Goal: Task Accomplishment & Management: Manage account settings

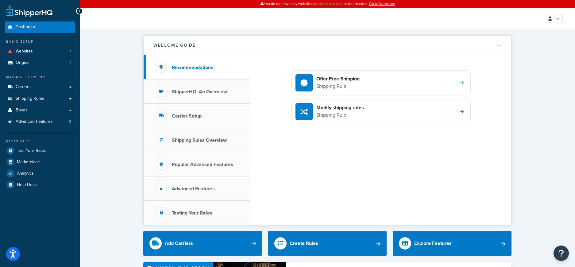
click at [36, 98] on span "Shipping Rules" at bounding box center [30, 98] width 29 height 5
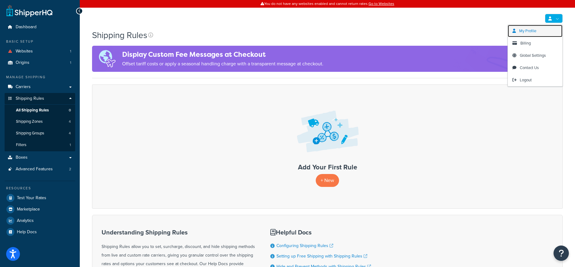
click at [538, 33] on link "My Profile" at bounding box center [535, 31] width 55 height 12
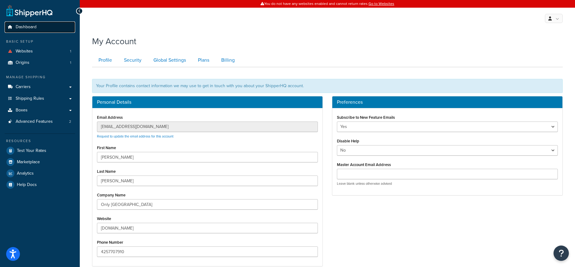
click at [27, 25] on span "Dashboard" at bounding box center [26, 27] width 21 height 5
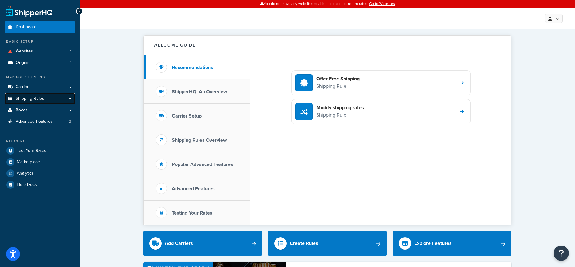
click at [37, 102] on link "Shipping Rules" at bounding box center [40, 98] width 71 height 11
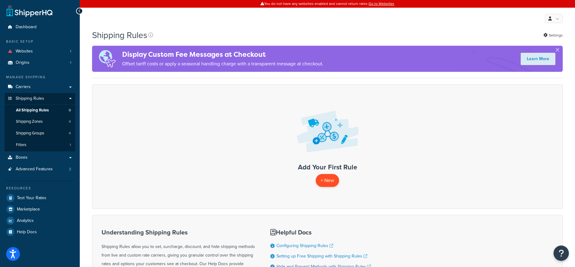
click at [330, 179] on p "+ New" at bounding box center [327, 180] width 23 height 13
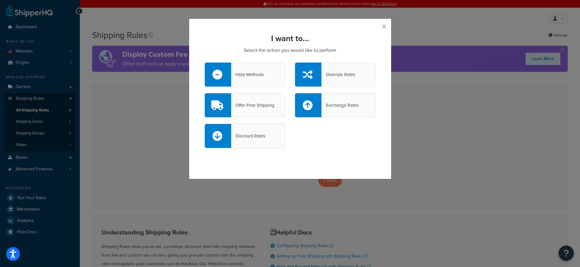
click at [334, 108] on div "Surcharge Rates" at bounding box center [339, 105] width 37 height 9
click at [0, 0] on input "Surcharge Rates" at bounding box center [0, 0] width 0 height 0
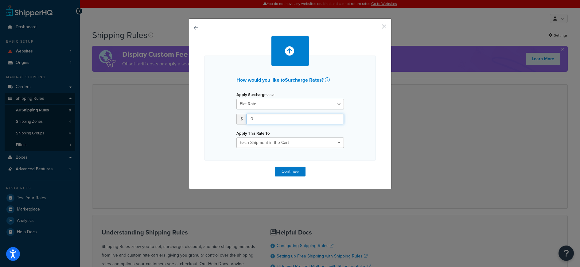
click at [269, 119] on input "0" at bounding box center [294, 119] width 97 height 10
type input "0.98"
click at [384, 145] on div "How would you like to Surcharge Rates ? Apply Surcharge as a Flat Rate Percenta…" at bounding box center [290, 103] width 203 height 171
click at [296, 105] on select "Flat Rate Percentage Flat Rate & Percentage" at bounding box center [289, 104] width 107 height 10
click at [305, 107] on select "Flat Rate Percentage Flat Rate & Percentage" at bounding box center [289, 104] width 107 height 10
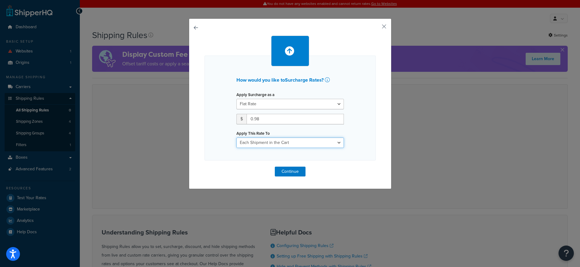
click at [289, 143] on select "Each Shipment in the Cart Each Shipping Group in the Cart Each Item within a Sh…" at bounding box center [289, 143] width 107 height 10
click at [273, 143] on select "Each Shipment in the Cart Each Shipping Group in the Cart Each Item within a Sh…" at bounding box center [289, 143] width 107 height 10
click at [236, 138] on select "Each Shipment in the Cart Each Shipping Group in the Cart Each Item within a Sh…" at bounding box center [289, 143] width 107 height 10
click at [295, 174] on button "Continue" at bounding box center [290, 172] width 31 height 10
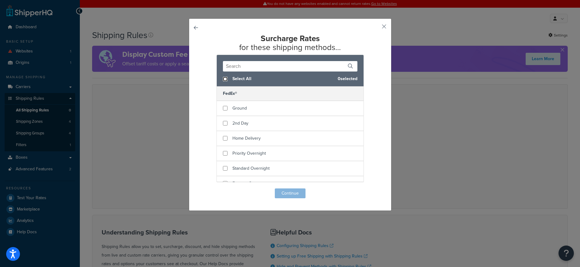
click at [223, 79] on input "checkbox" at bounding box center [225, 79] width 5 height 5
checkbox input "true"
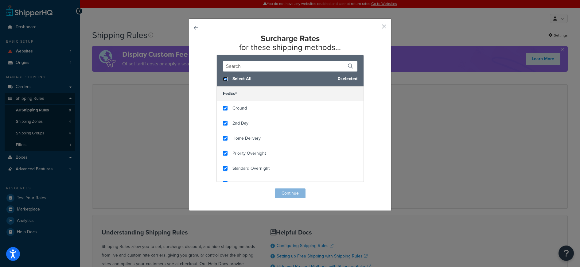
checkbox input "true"
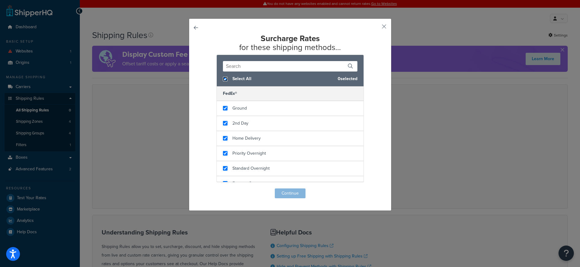
checkbox input "true"
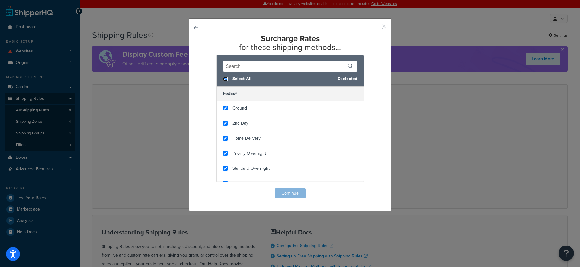
checkbox input "true"
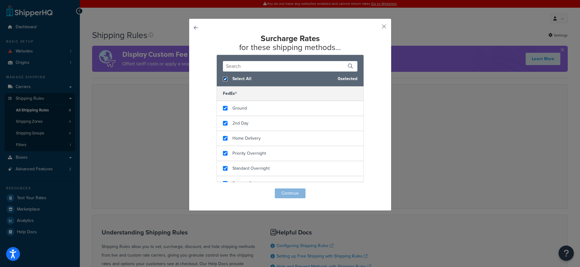
checkbox input "true"
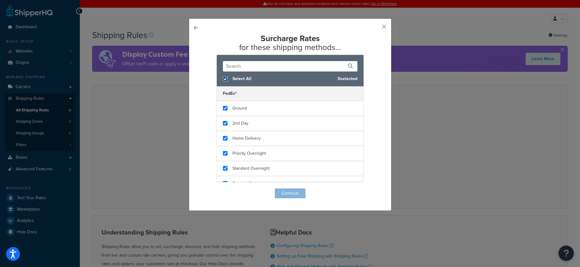
checkbox input "true"
click at [290, 193] on button "Continue" at bounding box center [290, 193] width 31 height 10
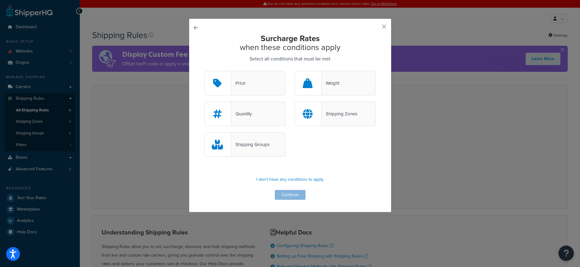
click at [204, 71] on button "button" at bounding box center [204, 71] width 0 height 0
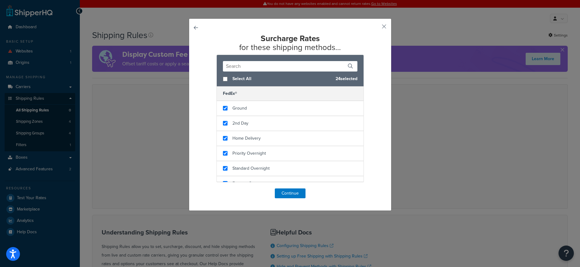
scroll to position [308, 0]
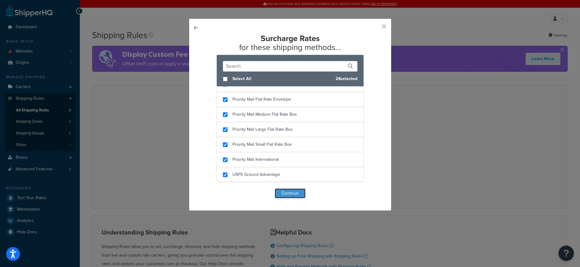
click at [291, 195] on button "Continue" at bounding box center [290, 193] width 31 height 10
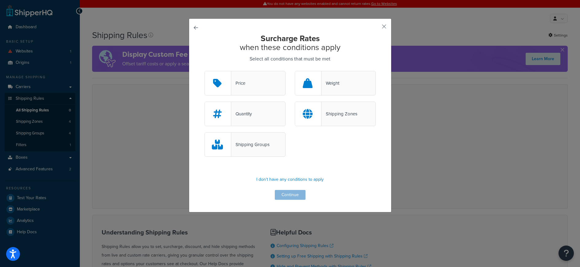
click at [256, 115] on div "Quantity" at bounding box center [244, 114] width 81 height 25
click at [0, 0] on input "Quantity" at bounding box center [0, 0] width 0 height 0
click at [289, 196] on button "Continue" at bounding box center [290, 195] width 31 height 10
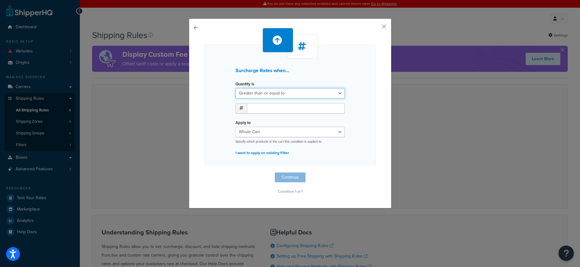
click at [281, 93] on select "Greater than or equal to Between or equal to Less than or equal to" at bounding box center [289, 93] width 109 height 10
click at [266, 109] on input "number" at bounding box center [296, 108] width 98 height 10
type input "1"
click at [324, 120] on div "Apply to Whole Cart Everything in Shipping Group Everything at Origin Each Item…" at bounding box center [289, 131] width 109 height 26
click at [288, 176] on button "Continue" at bounding box center [290, 177] width 31 height 10
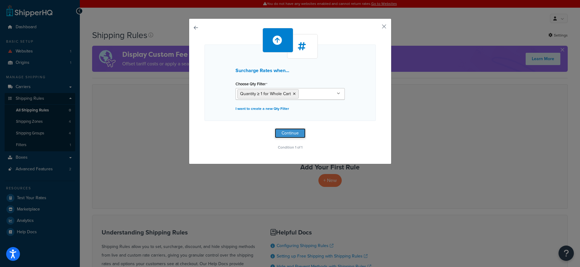
click at [287, 134] on button "Continue" at bounding box center [290, 133] width 31 height 10
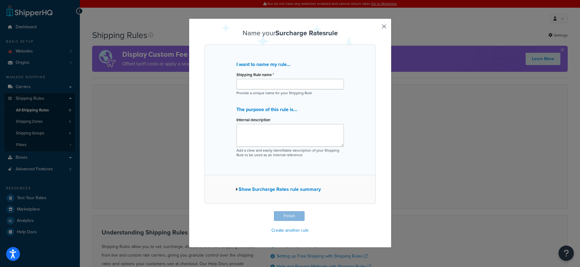
click at [235, 190] on icon "button" at bounding box center [236, 189] width 2 height 4
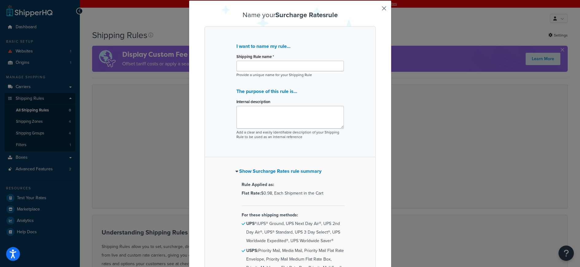
scroll to position [0, 0]
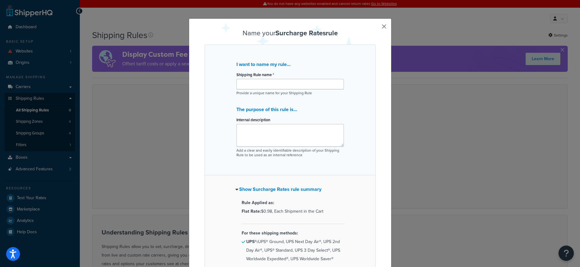
click at [235, 190] on icon "button" at bounding box center [236, 189] width 3 height 4
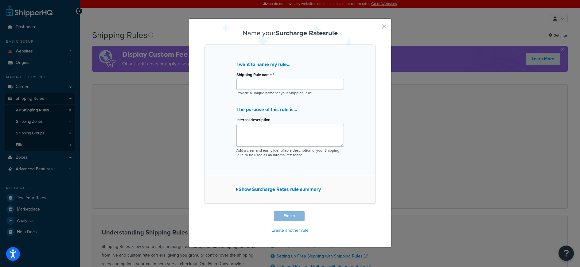
click at [376, 211] on button "button" at bounding box center [375, 212] width 2 height 2
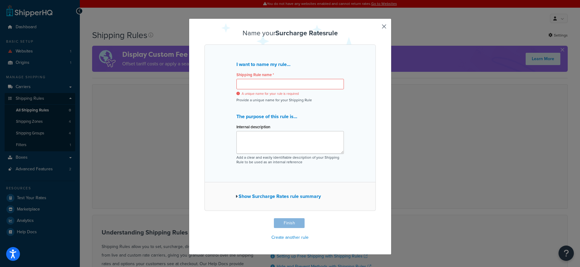
click at [376, 218] on button "button" at bounding box center [375, 219] width 2 height 2
click at [434, 132] on div "Name your Surcharge Rates rule I want to name my rule... Shipping Rule name * A…" at bounding box center [290, 133] width 580 height 267
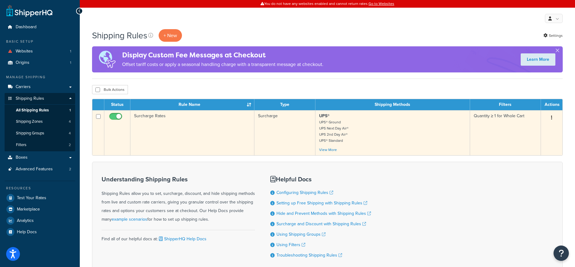
click at [552, 118] on icon "button" at bounding box center [551, 117] width 1 height 4
click at [530, 153] on link "Delete" at bounding box center [531, 154] width 48 height 13
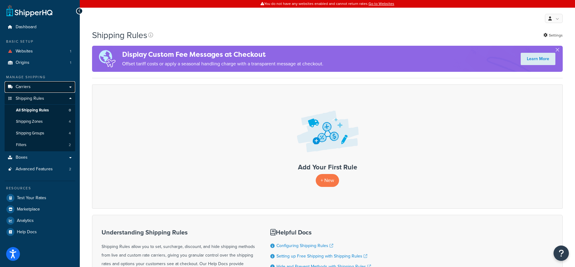
click at [35, 88] on link "Carriers" at bounding box center [40, 86] width 71 height 11
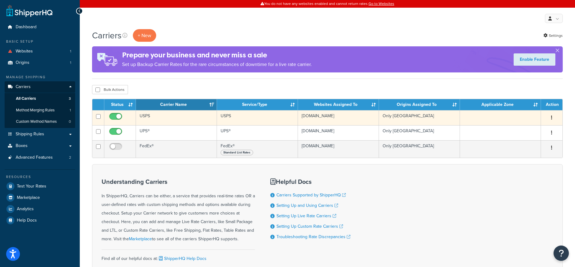
click at [147, 116] on td "USPS" at bounding box center [176, 117] width 81 height 15
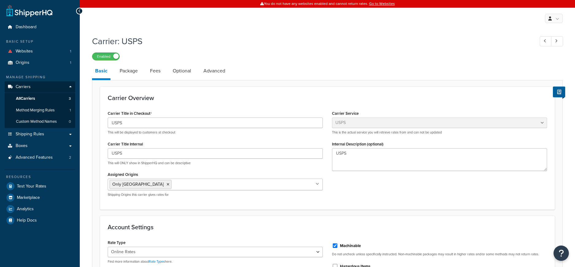
select select "usps"
select select "ONLINE"
click at [154, 73] on link "Fees" at bounding box center [155, 71] width 17 height 15
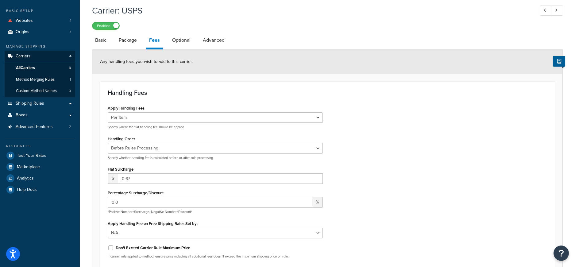
scroll to position [47, 0]
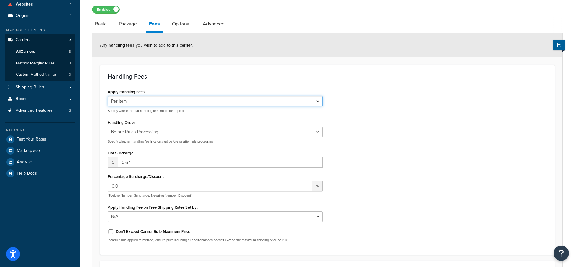
click at [171, 103] on select "Per Order Per Item Per Package" at bounding box center [215, 101] width 215 height 10
select select "order"
click at [108, 97] on select "Per Order Per Item Per Package" at bounding box center [215, 101] width 215 height 10
drag, startPoint x: 143, startPoint y: 163, endPoint x: 126, endPoint y: 163, distance: 17.8
click at [126, 163] on input "0.67" at bounding box center [220, 162] width 205 height 10
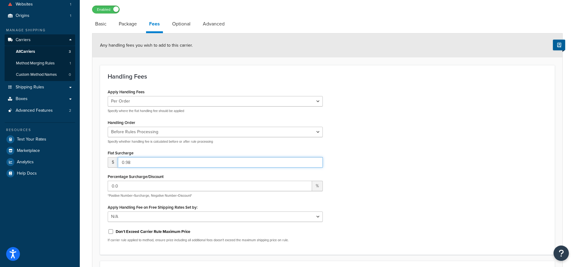
type input "0.98"
click at [160, 152] on div "Flat Surcharge $ 0.98" at bounding box center [215, 158] width 215 height 19
click at [154, 96] on select "Per Order Per Item Per Package" at bounding box center [215, 101] width 215 height 10
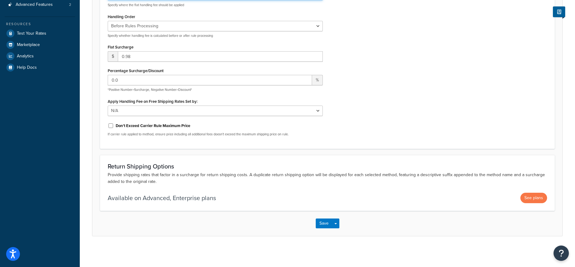
scroll to position [153, 0]
click at [325, 225] on button "Save" at bounding box center [324, 224] width 17 height 10
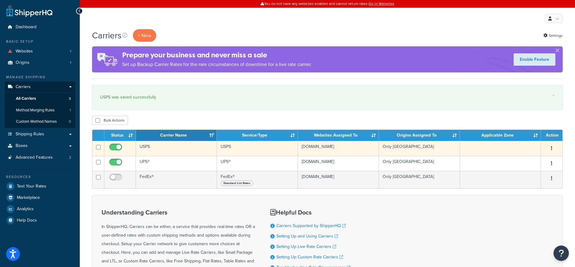
click at [158, 148] on td "USPS" at bounding box center [176, 148] width 81 height 15
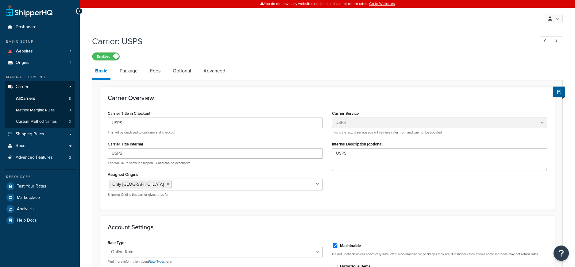
select select "usps"
select select "ONLINE"
click at [155, 69] on link "Fees" at bounding box center [155, 71] width 17 height 15
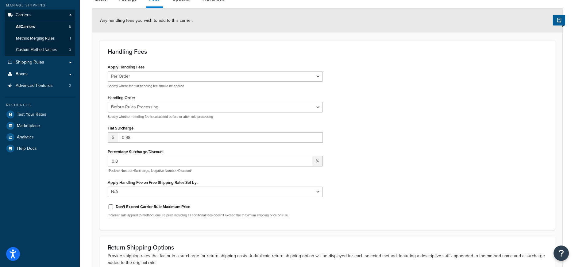
scroll to position [54, 0]
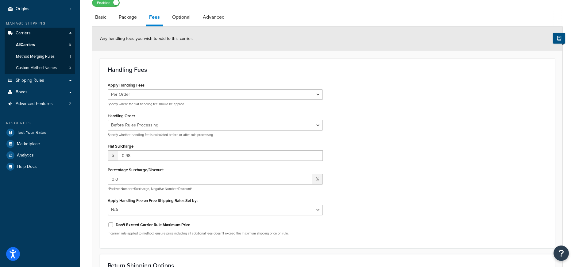
click at [561, 38] on button at bounding box center [559, 38] width 12 height 11
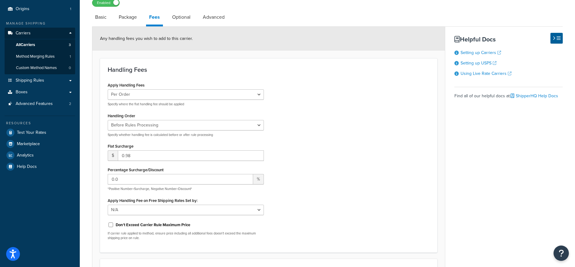
click at [351, 95] on div "Apply Handling Fees Per Order Per Item Per Package Specify where the flat handl…" at bounding box center [268, 163] width 331 height 164
click at [556, 37] on button at bounding box center [557, 38] width 12 height 11
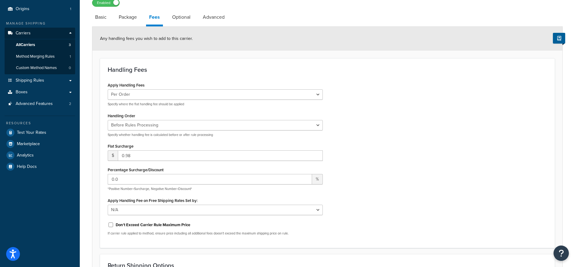
click at [181, 147] on div "Flat Surcharge $ 0.98" at bounding box center [215, 151] width 215 height 19
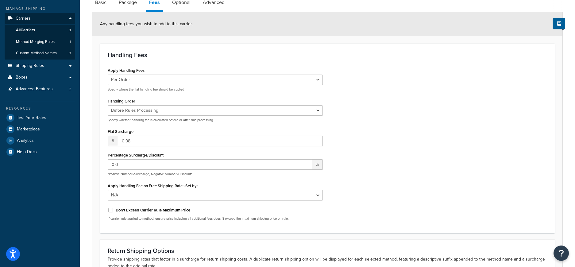
scroll to position [139, 0]
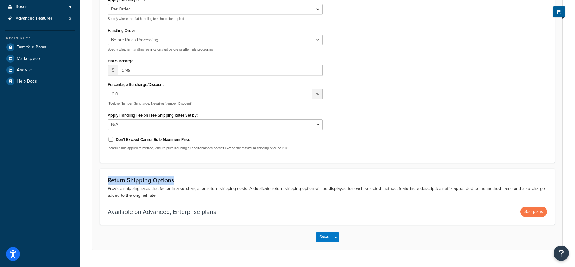
drag, startPoint x: 107, startPoint y: 181, endPoint x: 176, endPoint y: 182, distance: 68.5
click at [176, 182] on h3 "Return Shipping Options" at bounding box center [328, 180] width 440 height 7
click at [177, 181] on h3 "Return Shipping Options" at bounding box center [328, 180] width 440 height 7
drag, startPoint x: 107, startPoint y: 180, endPoint x: 173, endPoint y: 182, distance: 66.0
click at [173, 182] on h3 "Return Shipping Options" at bounding box center [328, 180] width 440 height 7
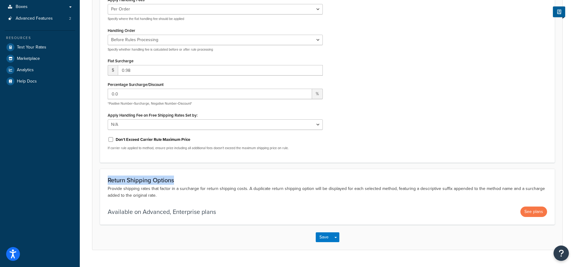
click at [177, 182] on h3 "Return Shipping Options" at bounding box center [328, 180] width 440 height 7
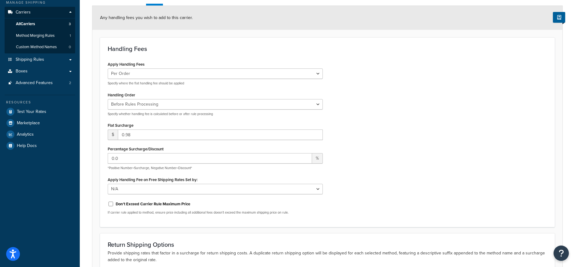
scroll to position [76, 0]
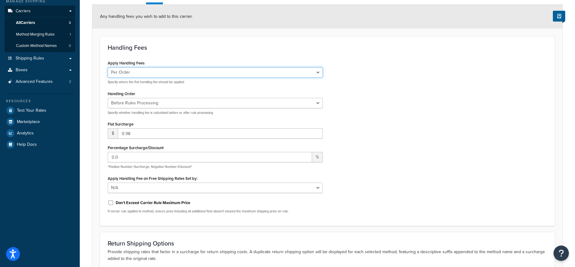
click at [139, 75] on select "Per Order Per Item Per Package" at bounding box center [215, 72] width 215 height 10
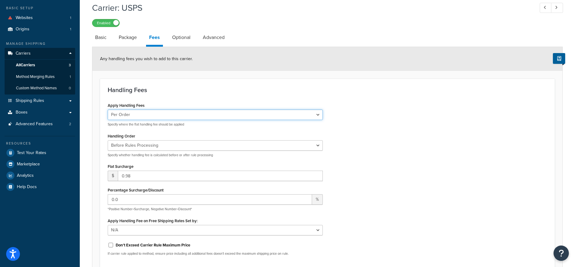
scroll to position [0, 0]
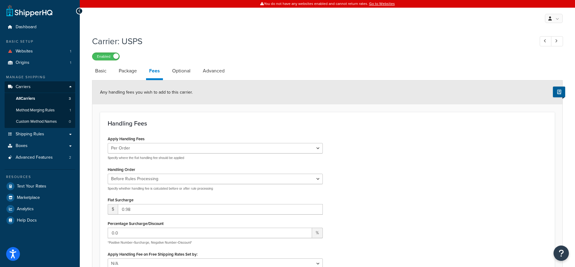
click at [157, 71] on link "Fees" at bounding box center [154, 72] width 17 height 17
click at [203, 71] on link "Advanced" at bounding box center [214, 71] width 28 height 15
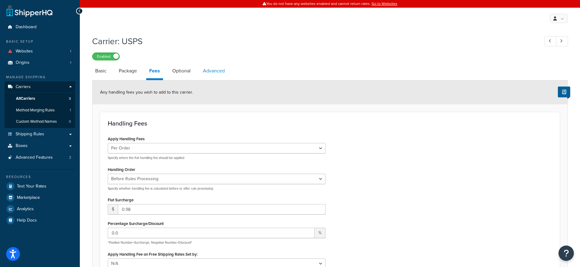
select select "false"
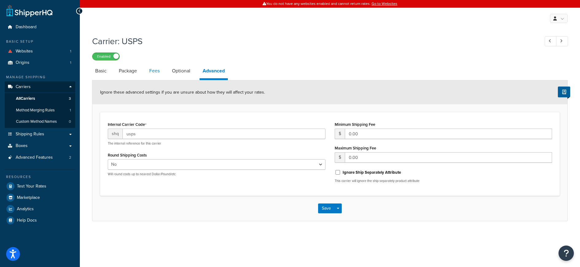
click at [159, 74] on link "Fees" at bounding box center [154, 71] width 17 height 15
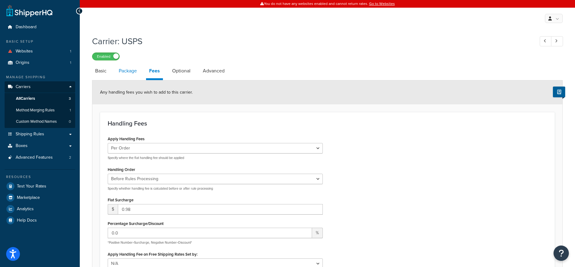
click at [133, 74] on link "Package" at bounding box center [128, 71] width 24 height 15
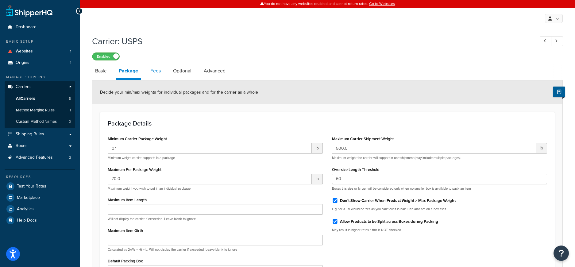
click at [151, 72] on link "Fees" at bounding box center [155, 71] width 17 height 15
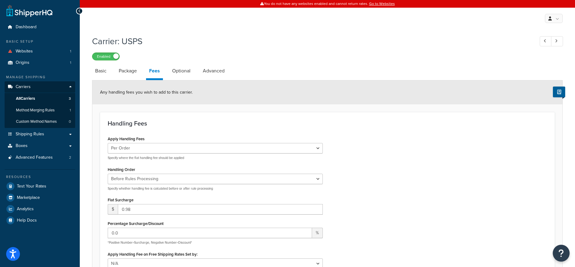
click at [565, 252] on button "Open Resource Center" at bounding box center [561, 253] width 17 height 17
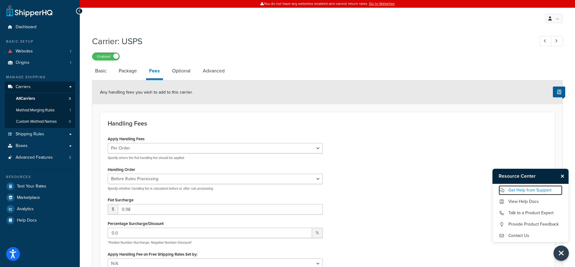
click at [530, 191] on link "Get Help from Support" at bounding box center [531, 190] width 64 height 10
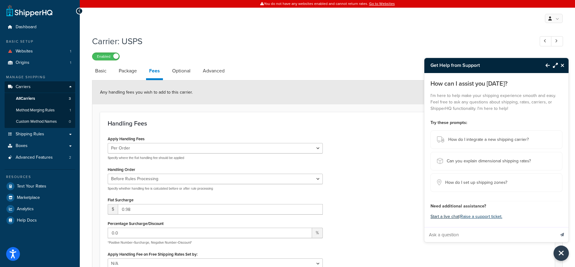
click at [450, 216] on button "Start a live chat" at bounding box center [445, 216] width 29 height 9
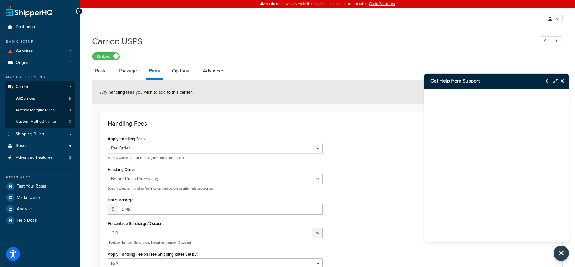
click at [564, 81] on icon "Close Resource Center" at bounding box center [563, 81] width 4 height 5
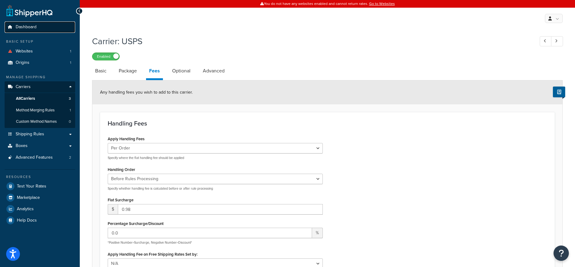
click at [45, 24] on link "Dashboard" at bounding box center [40, 26] width 71 height 11
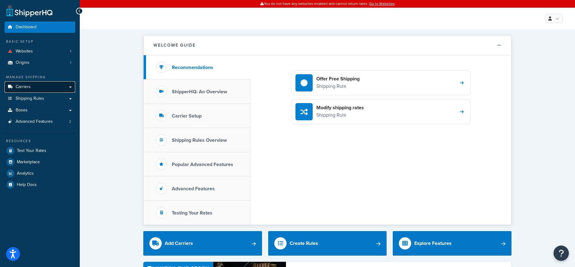
click at [27, 87] on span "Carriers" at bounding box center [23, 86] width 15 height 5
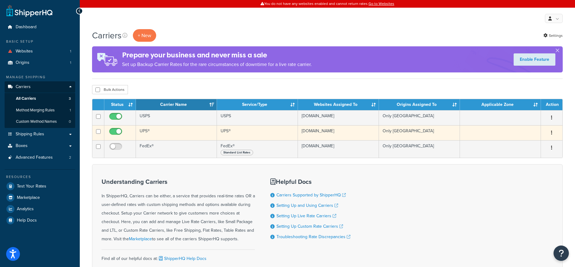
click at [175, 133] on td "UPS®" at bounding box center [176, 132] width 81 height 15
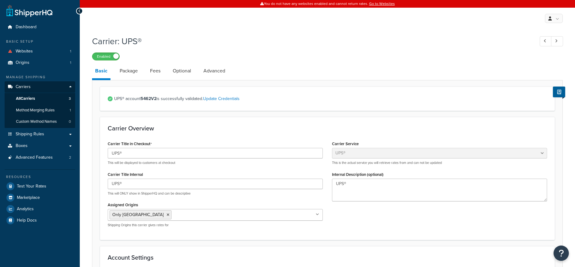
select select "ups"
click at [161, 72] on link "Fees" at bounding box center [155, 71] width 17 height 15
select select "item"
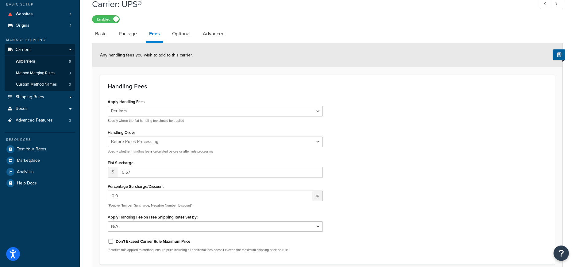
scroll to position [38, 0]
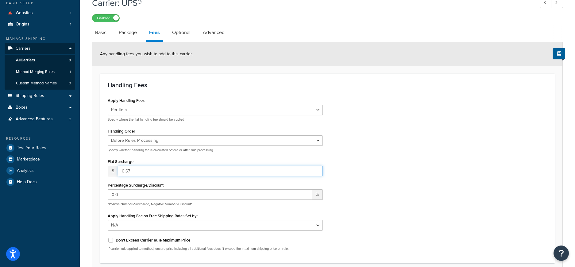
click at [167, 174] on input "0.67" at bounding box center [220, 171] width 205 height 10
click at [167, 182] on div "Percentage Surcharge/Discount 0.0 % *Positive Number=Surcharge, Negative Number…" at bounding box center [215, 194] width 215 height 26
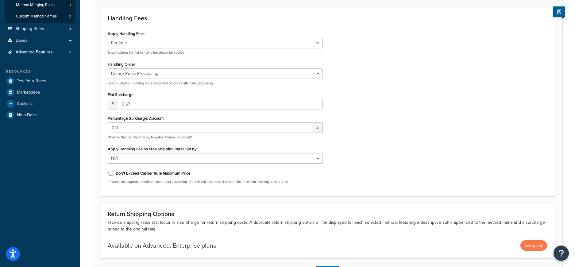
scroll to position [103, 0]
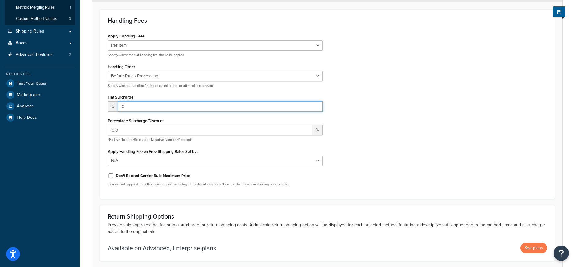
type input "0"
click at [317, 108] on input "0" at bounding box center [220, 106] width 205 height 10
click at [368, 105] on div "Apply Handling Fees Per Order Per Item Per Package Specify where the flat handl…" at bounding box center [327, 112] width 449 height 160
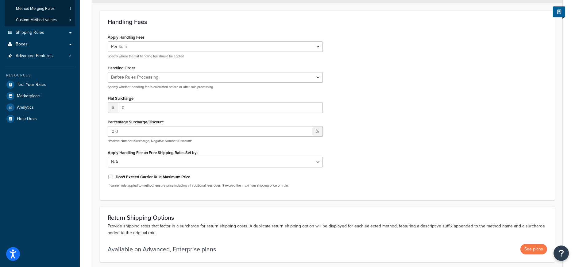
click at [183, 53] on div "Per Order Per Item Per Package Specify where the flat handling fee should be ap…" at bounding box center [215, 49] width 215 height 17
click at [184, 49] on select "Per Order Per Item Per Package" at bounding box center [215, 46] width 215 height 10
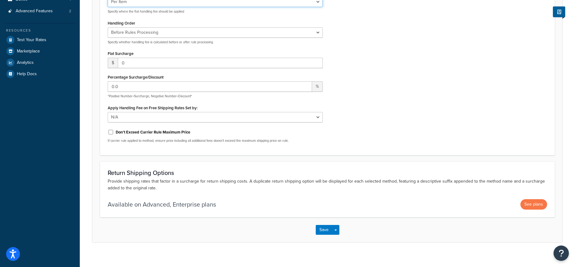
scroll to position [153, 0]
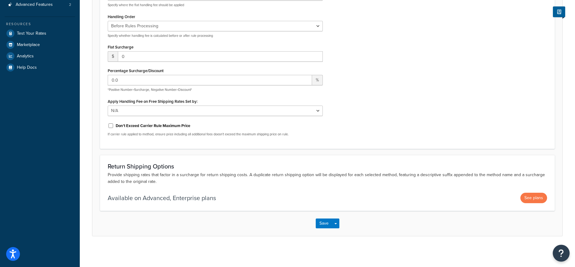
click at [568, 257] on button "Open Resource Center" at bounding box center [561, 253] width 17 height 17
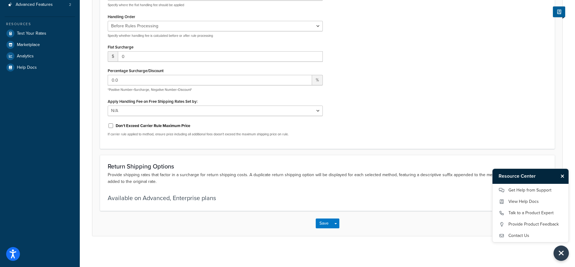
click at [561, 177] on icon "Close Resource Center" at bounding box center [563, 176] width 4 height 5
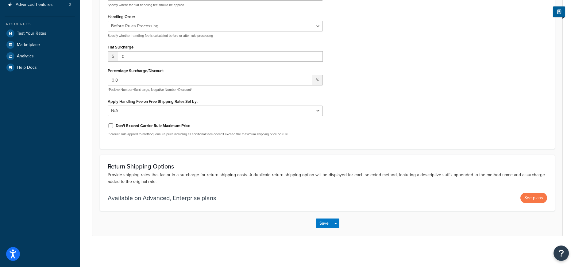
click at [499, 230] on div "Save Save Dropdown Save and Edit" at bounding box center [327, 223] width 470 height 25
click at [193, 79] on input "0.0" at bounding box center [210, 80] width 204 height 10
click at [397, 93] on div "Apply Handling Fees Per Order Per Item Per Package Specify where the flat handl…" at bounding box center [327, 62] width 449 height 160
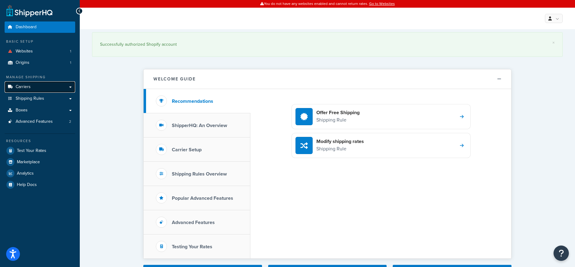
click at [35, 82] on link "Carriers" at bounding box center [40, 86] width 71 height 11
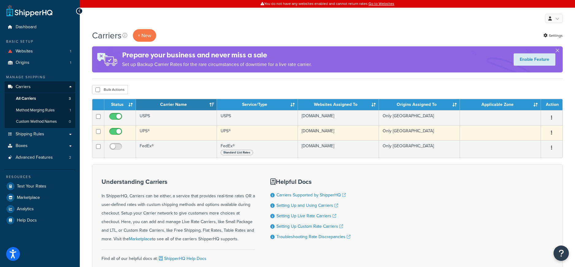
click at [158, 133] on td "UPS®" at bounding box center [176, 132] width 81 height 15
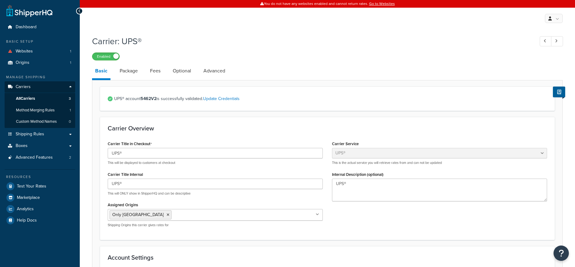
select select "ups"
click at [156, 70] on link "Fees" at bounding box center [155, 71] width 17 height 15
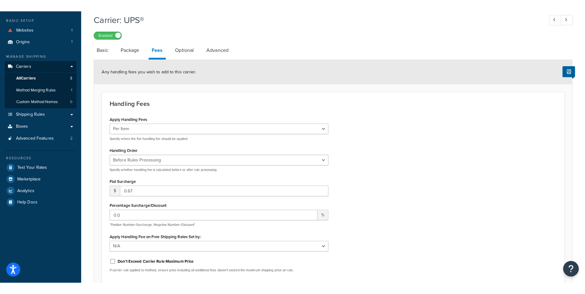
scroll to position [39, 0]
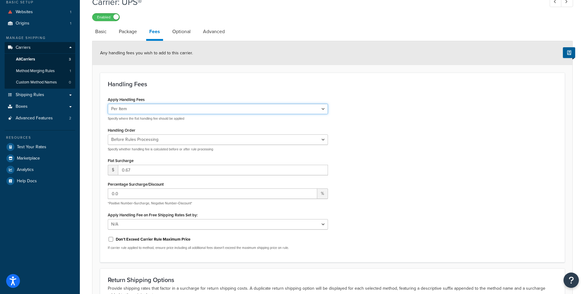
click at [168, 114] on select "Per Order Per Item Per Package" at bounding box center [218, 109] width 220 height 10
select select "order"
click at [108, 104] on select "Per Order Per Item Per Package" at bounding box center [218, 109] width 220 height 10
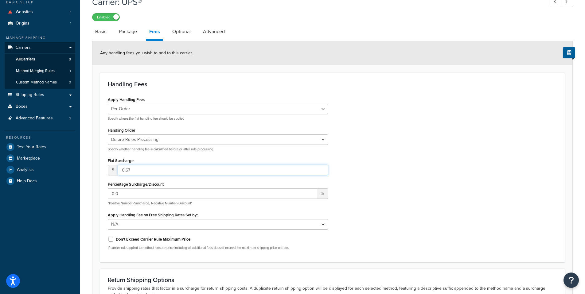
click at [145, 171] on input "0.67" at bounding box center [223, 170] width 210 height 10
type input "0.98"
click at [368, 147] on div "Apply Handling Fees Per Order Per Item Per Package Specify where the flat handl…" at bounding box center [332, 175] width 458 height 160
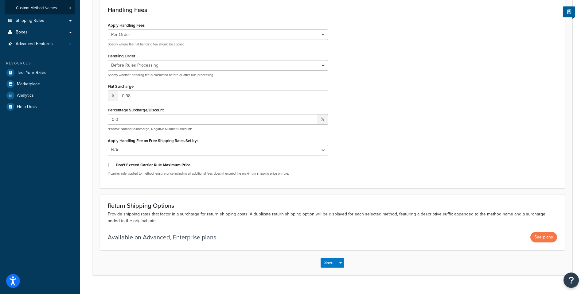
scroll to position [126, 0]
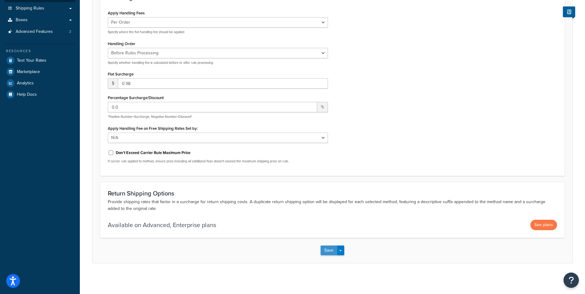
click at [329, 249] on button "Save" at bounding box center [328, 251] width 17 height 10
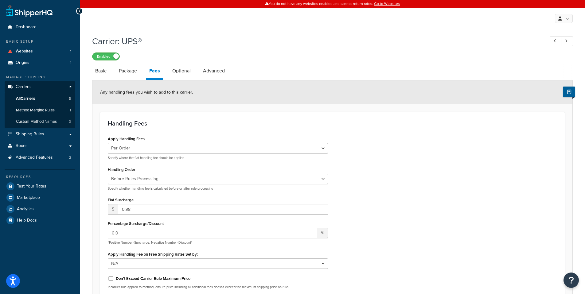
scroll to position [91, 0]
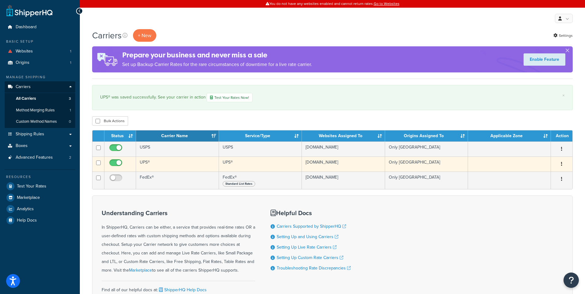
click at [153, 170] on td "UPS®" at bounding box center [177, 164] width 83 height 15
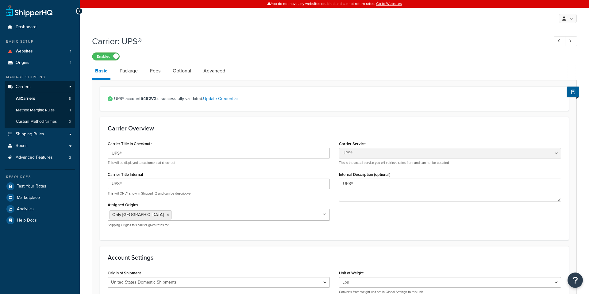
select select "ups"
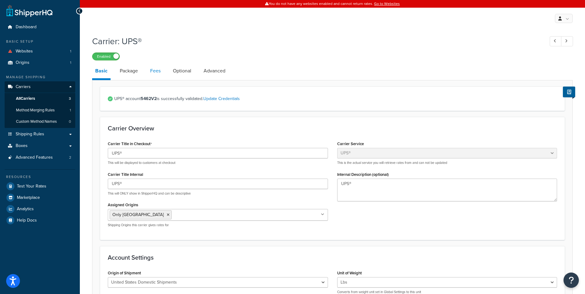
click at [153, 72] on link "Fees" at bounding box center [155, 71] width 17 height 15
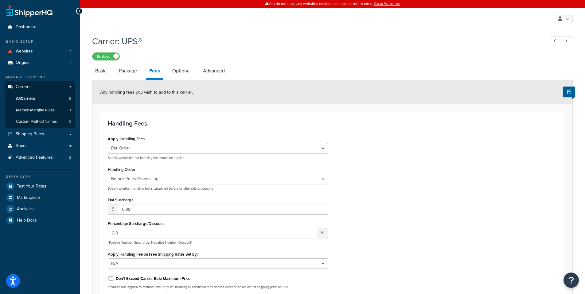
scroll to position [126, 0]
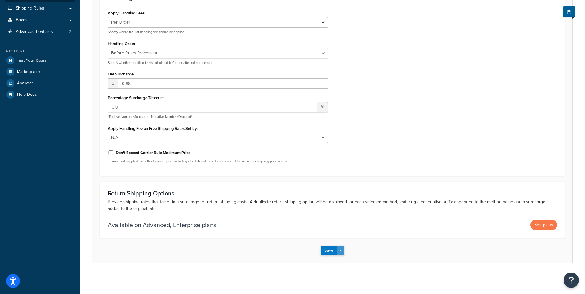
click at [339, 251] on span "button" at bounding box center [340, 250] width 2 height 1
click at [386, 243] on div "Save Save Dropdown Save and Edit" at bounding box center [332, 250] width 480 height 25
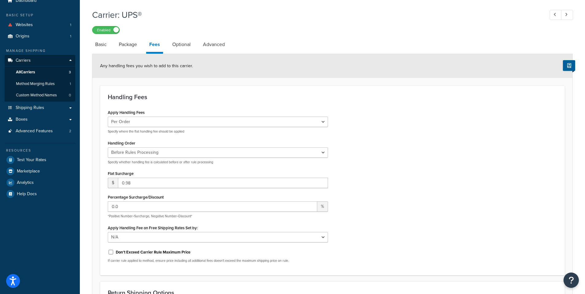
scroll to position [18, 0]
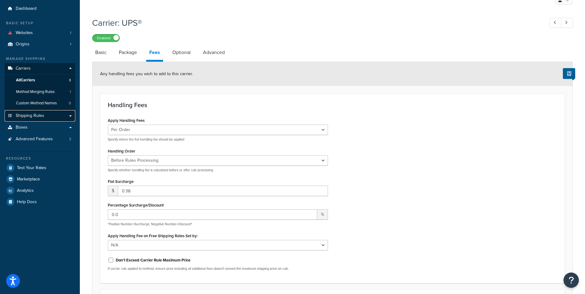
click at [38, 118] on span "Shipping Rules" at bounding box center [30, 115] width 29 height 5
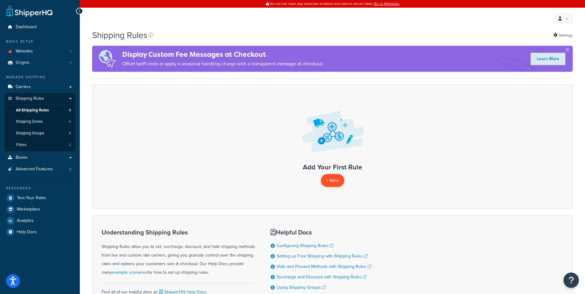
click at [335, 181] on p "+ New" at bounding box center [332, 180] width 23 height 13
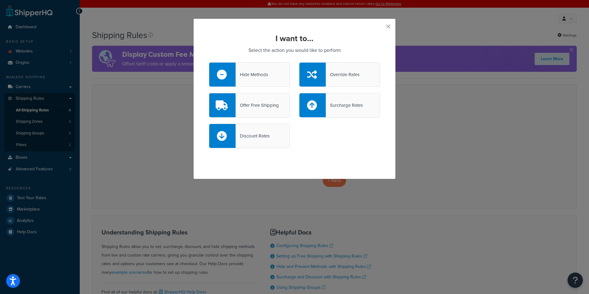
click at [389, 26] on div "I want to... Select the action you would like to perform Hide Methods Override …" at bounding box center [294, 98] width 203 height 161
click at [380, 28] on button "button" at bounding box center [380, 29] width 2 height 2
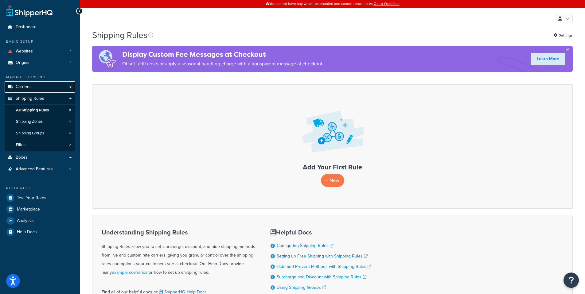
click at [25, 86] on span "Carriers" at bounding box center [23, 86] width 15 height 5
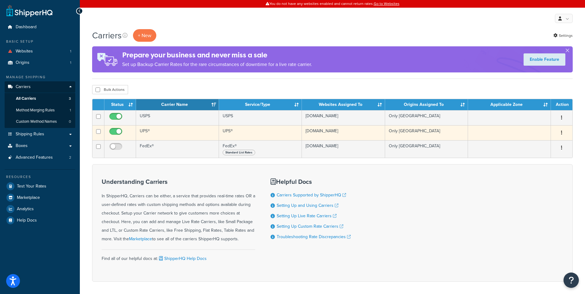
click at [169, 130] on td "UPS®" at bounding box center [177, 132] width 83 height 15
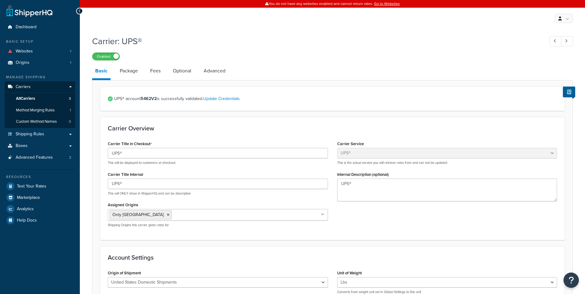
select select "ups"
click at [130, 72] on link "Package" at bounding box center [129, 71] width 24 height 15
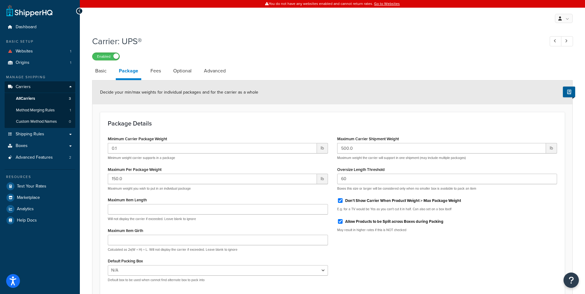
click at [230, 71] on li "Advanced" at bounding box center [218, 71] width 34 height 15
click at [228, 71] on link "Advanced" at bounding box center [215, 71] width 28 height 15
select select "false"
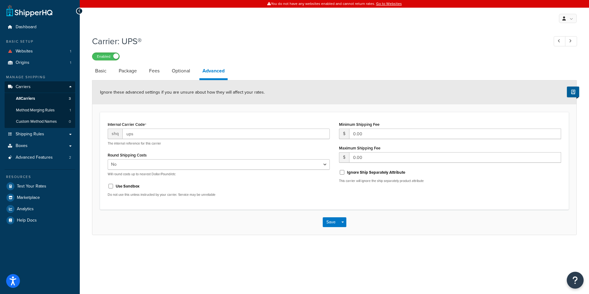
click at [572, 278] on button "Open Resource Center" at bounding box center [575, 280] width 17 height 17
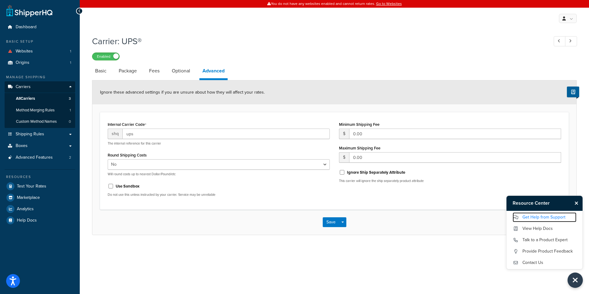
click at [544, 215] on link "Get Help from Support" at bounding box center [545, 217] width 64 height 10
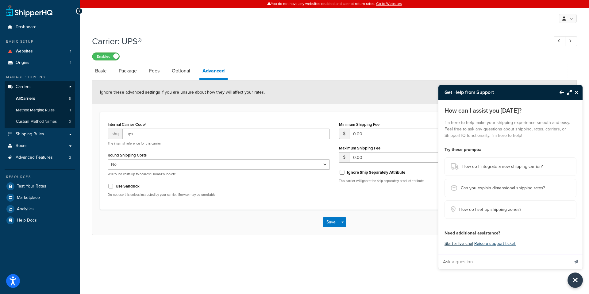
click at [462, 244] on button "Start a live chat" at bounding box center [459, 243] width 29 height 9
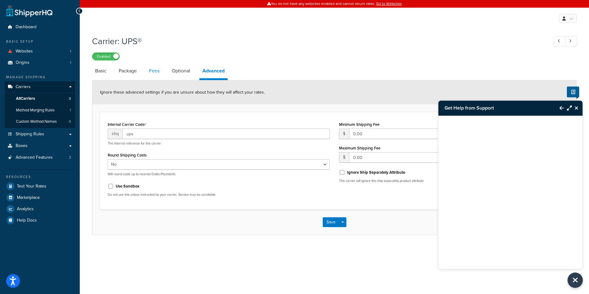
click at [157, 73] on link "Fees" at bounding box center [154, 71] width 17 height 15
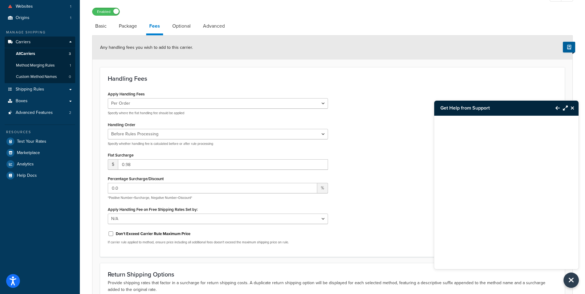
scroll to position [44, 0]
click at [169, 79] on h3 "Handling Fees" at bounding box center [332, 79] width 449 height 7
click at [42, 91] on span "Shipping Rules" at bounding box center [30, 89] width 29 height 5
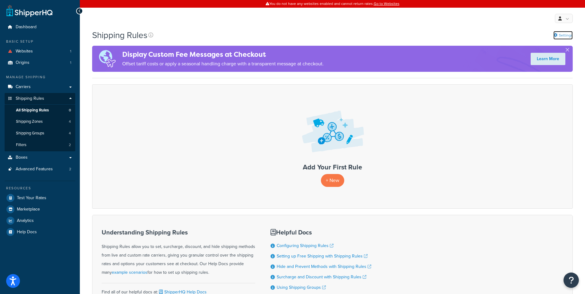
click at [568, 36] on link "Settings" at bounding box center [562, 35] width 19 height 9
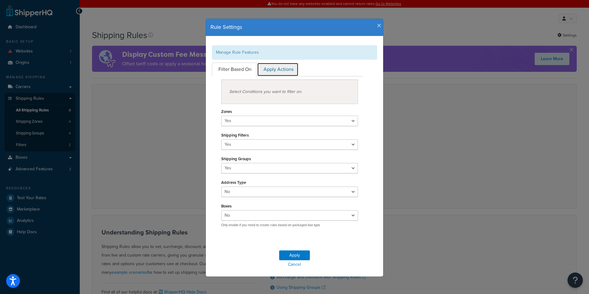
click at [273, 72] on link "Apply Actions" at bounding box center [277, 70] width 41 height 14
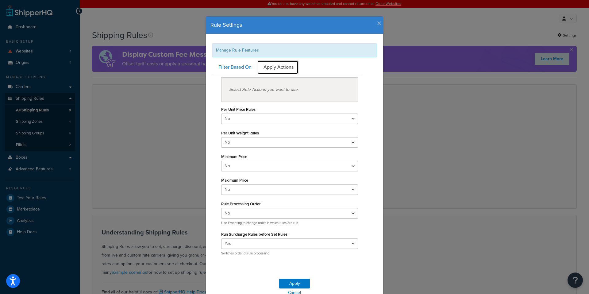
scroll to position [2, 0]
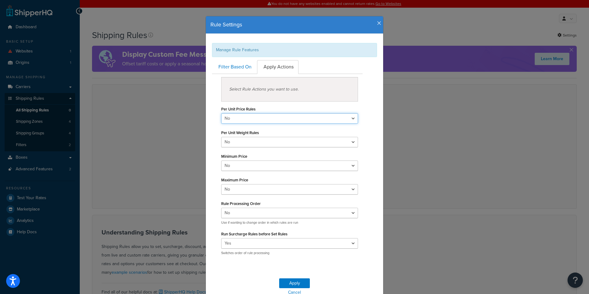
click at [266, 122] on select "Yes No" at bounding box center [289, 118] width 137 height 10
select select "true"
click at [221, 113] on select "Yes No" at bounding box center [289, 118] width 137 height 10
click at [254, 141] on select "Yes No" at bounding box center [289, 142] width 137 height 10
select select "true"
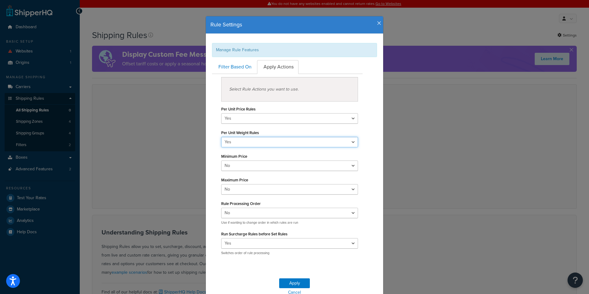
click at [221, 137] on select "Yes No" at bounding box center [289, 142] width 137 height 10
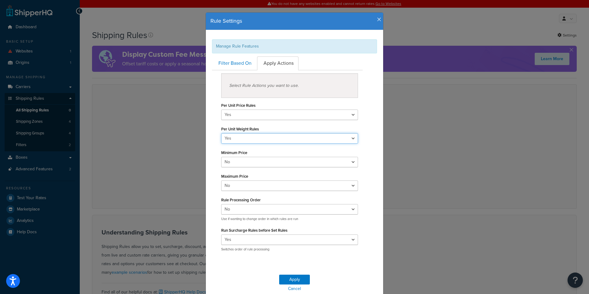
scroll to position [32, 0]
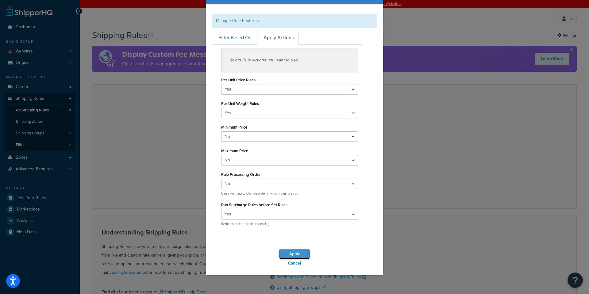
click at [296, 255] on button "Apply" at bounding box center [294, 254] width 31 height 10
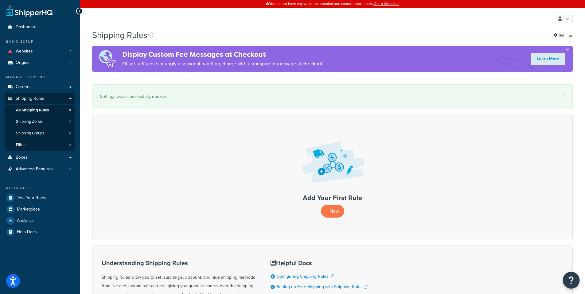
click at [571, 279] on icon "Open Resource Center" at bounding box center [571, 280] width 6 height 9
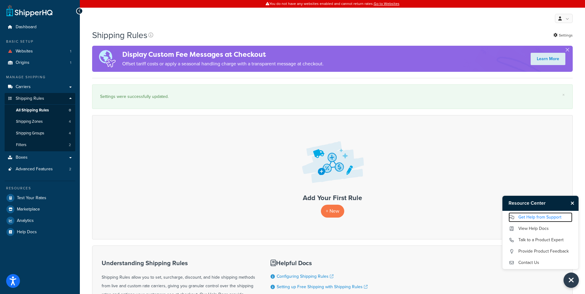
click at [535, 219] on link "Get Help from Support" at bounding box center [540, 217] width 64 height 10
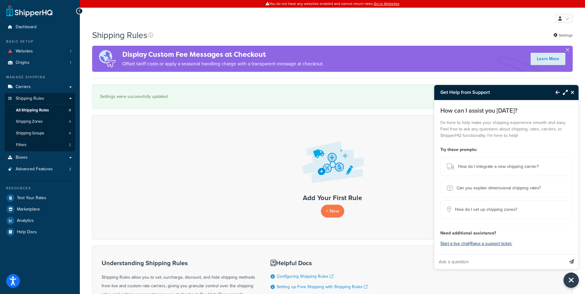
click at [554, 92] on button "Back to Resource Center" at bounding box center [554, 92] width 10 height 14
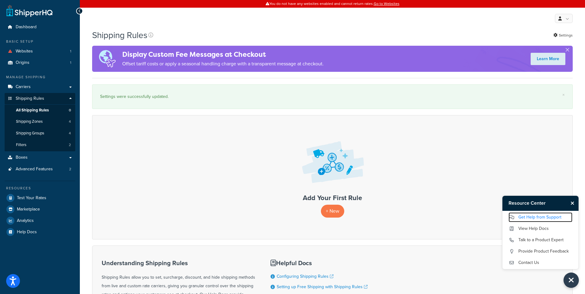
click at [529, 213] on link "Get Help from Support" at bounding box center [540, 217] width 64 height 10
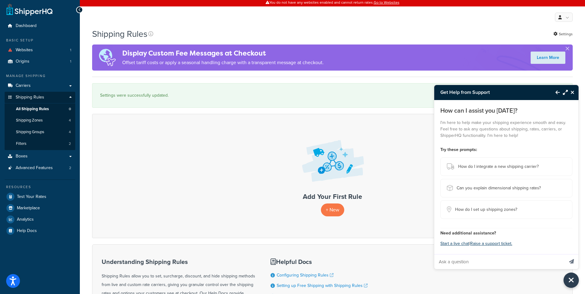
scroll to position [2, 0]
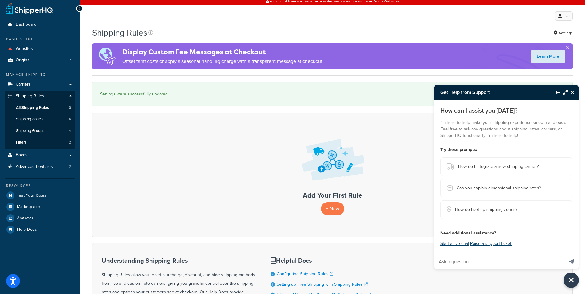
click at [536, 95] on h3 "Get Help from Support" at bounding box center [491, 92] width 115 height 15
click at [487, 104] on div "How can I assist you [DATE]? I'm here to help make your shipping experience smo…" at bounding box center [506, 177] width 144 height 154
click at [523, 165] on span "How do I integrate a new shipping carrier?" at bounding box center [498, 166] width 80 height 9
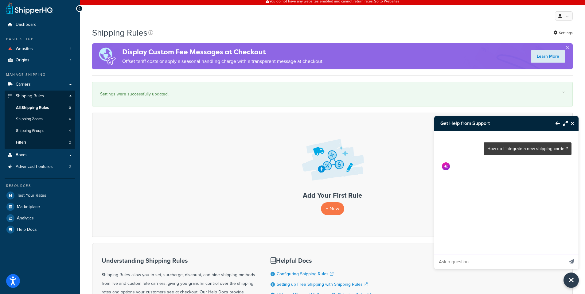
click at [558, 124] on icon "Back to Resource Center" at bounding box center [557, 123] width 4 height 5
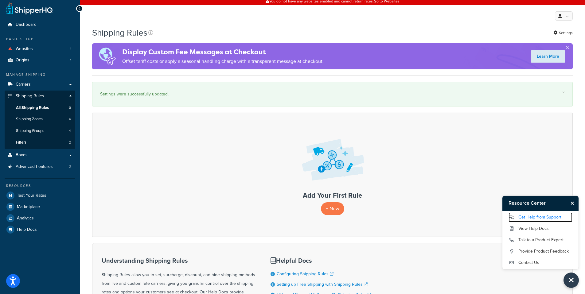
click at [540, 215] on link "Get Help from Support" at bounding box center [540, 217] width 64 height 10
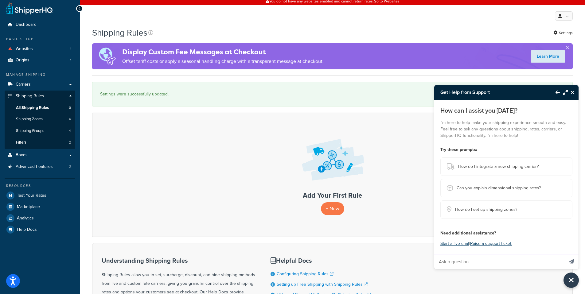
click at [445, 265] on input "Ask a question" at bounding box center [499, 261] width 130 height 15
click at [456, 241] on button "Start a live chat" at bounding box center [454, 243] width 29 height 9
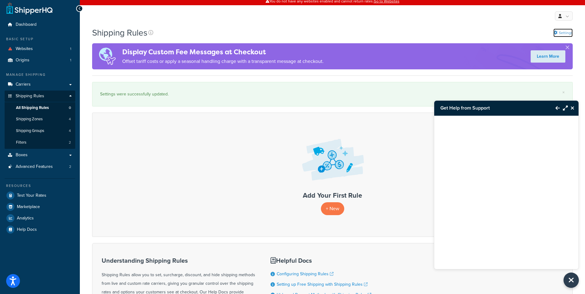
click at [560, 31] on link "Settings" at bounding box center [562, 33] width 19 height 9
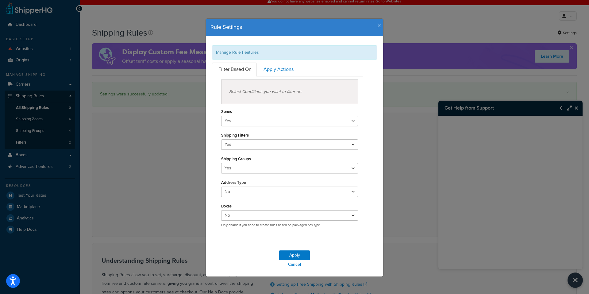
click at [378, 25] on icon "button" at bounding box center [379, 26] width 4 height 6
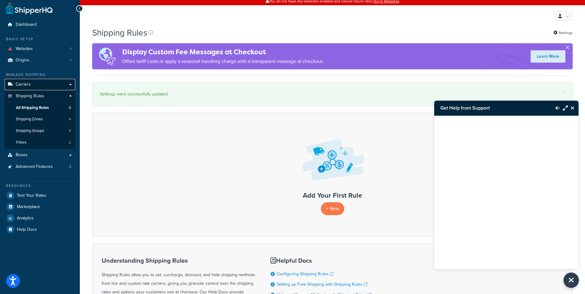
click at [29, 84] on span "Carriers" at bounding box center [23, 84] width 15 height 5
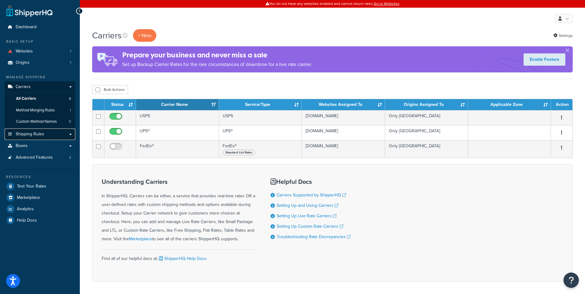
click at [42, 134] on span "Shipping Rules" at bounding box center [30, 134] width 29 height 5
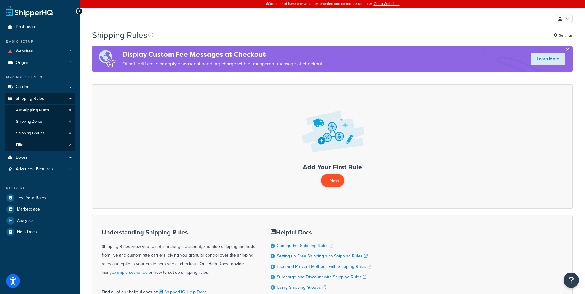
click at [331, 180] on p "+ New" at bounding box center [332, 180] width 23 height 13
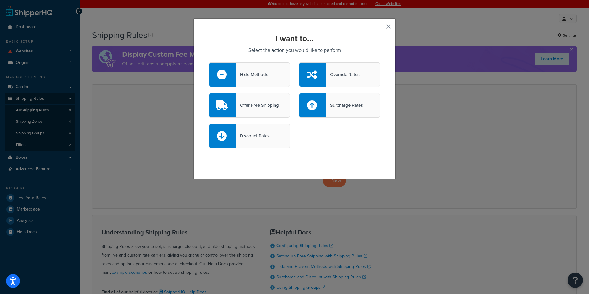
click at [356, 105] on div "Surcharge Rates" at bounding box center [344, 105] width 37 height 9
click at [0, 0] on input "Surcharge Rates" at bounding box center [0, 0] width 0 height 0
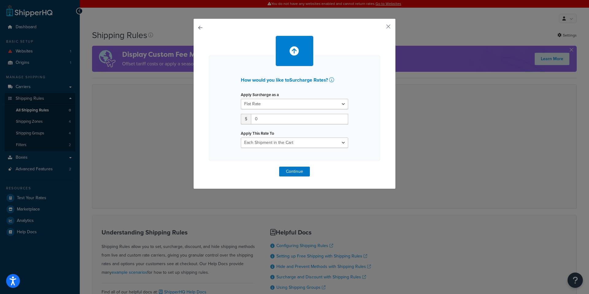
click at [209, 167] on button "button" at bounding box center [209, 167] width 0 height 0
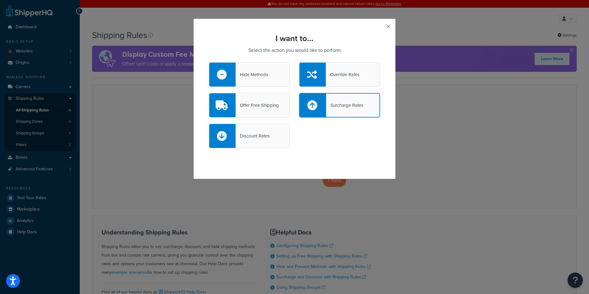
click at [380, 28] on button "button" at bounding box center [380, 29] width 2 height 2
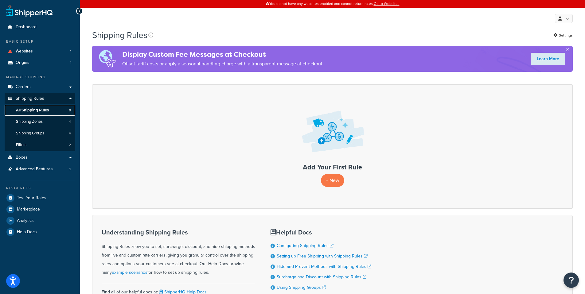
click at [34, 109] on span "All Shipping Rules" at bounding box center [32, 110] width 33 height 5
click at [573, 287] on button "Open Resource Center" at bounding box center [571, 280] width 17 height 17
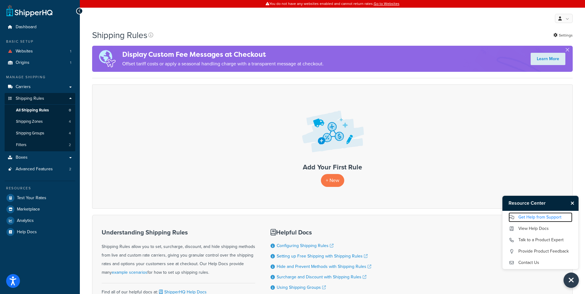
click at [519, 219] on link "Get Help from Support" at bounding box center [540, 217] width 64 height 10
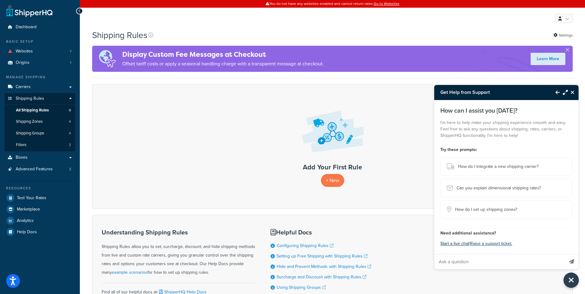
click at [445, 244] on button "Start a live chat" at bounding box center [454, 243] width 29 height 9
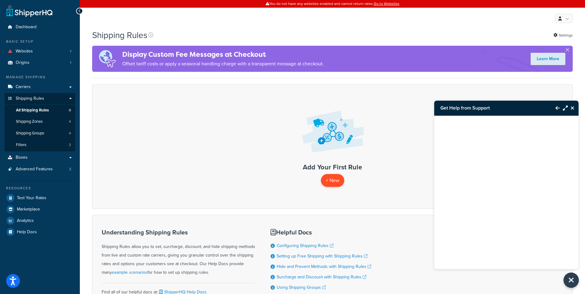
click at [330, 182] on p "+ New" at bounding box center [332, 180] width 23 height 13
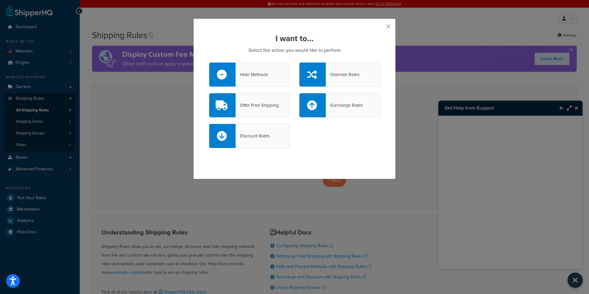
click at [356, 111] on div "Surcharge Rates" at bounding box center [339, 105] width 81 height 25
click at [0, 0] on input "Surcharge Rates" at bounding box center [0, 0] width 0 height 0
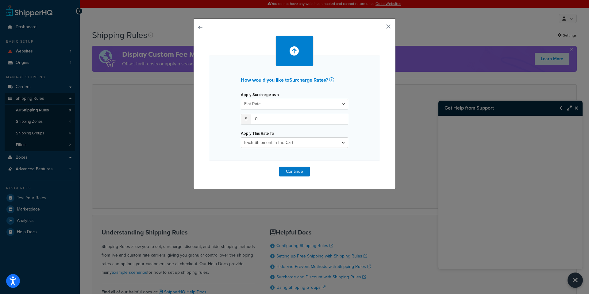
click at [209, 167] on button "button" at bounding box center [209, 167] width 0 height 0
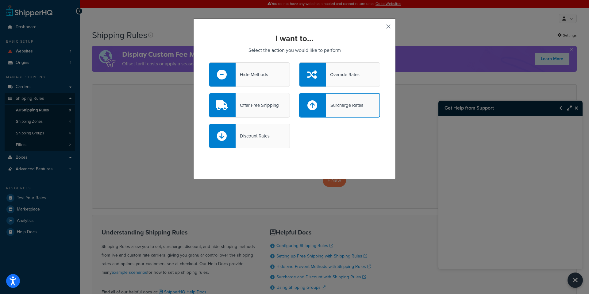
click at [380, 28] on button "button" at bounding box center [380, 29] width 2 height 2
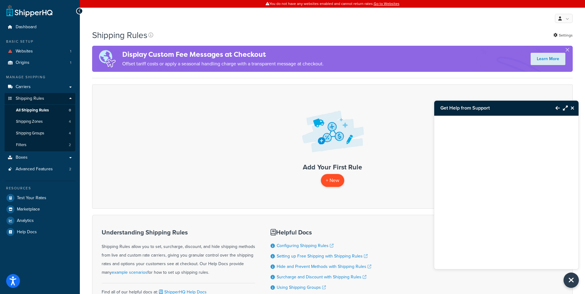
click at [334, 179] on p "+ New" at bounding box center [332, 180] width 23 height 13
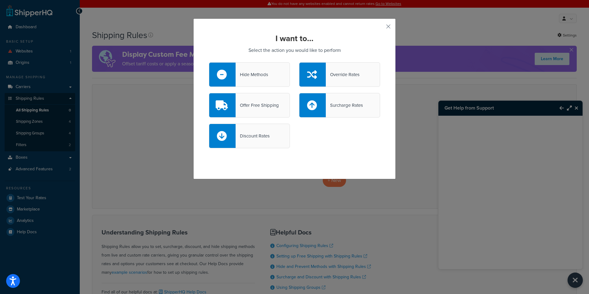
click at [488, 256] on div "I want to... Select the action you would like to perform Hide Methods Override …" at bounding box center [294, 147] width 589 height 294
click at [380, 28] on button "button" at bounding box center [380, 29] width 2 height 2
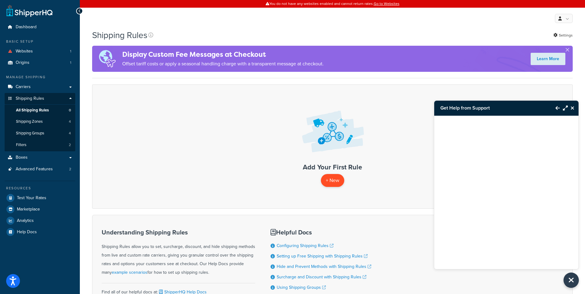
click at [324, 176] on p "+ New" at bounding box center [332, 180] width 23 height 13
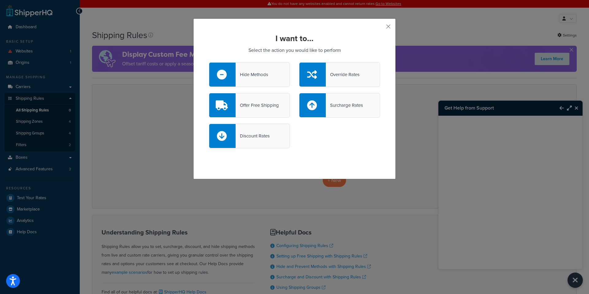
click at [353, 98] on div "Surcharge Rates" at bounding box center [339, 105] width 81 height 25
click at [0, 0] on input "Surcharge Rates" at bounding box center [0, 0] width 0 height 0
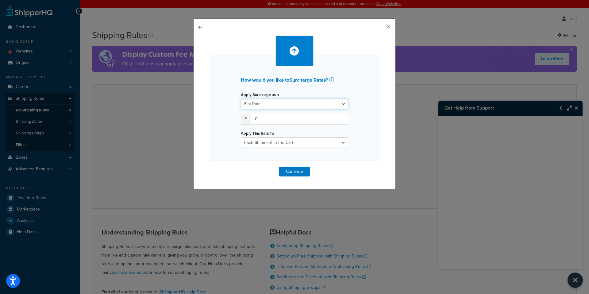
click at [296, 105] on select "Flat Rate Percentage Flat Rate & Percentage" at bounding box center [294, 104] width 107 height 10
click at [380, 28] on button "button" at bounding box center [380, 29] width 2 height 2
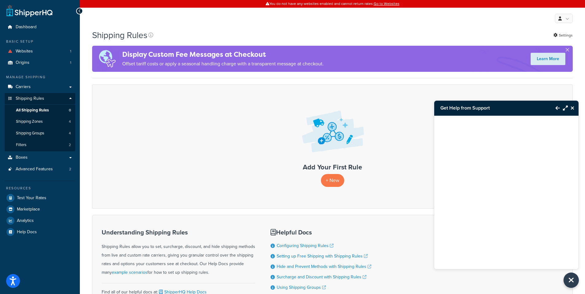
click at [345, 181] on div "+ New" at bounding box center [332, 180] width 467 height 13
click at [339, 181] on p "+ New" at bounding box center [332, 180] width 23 height 13
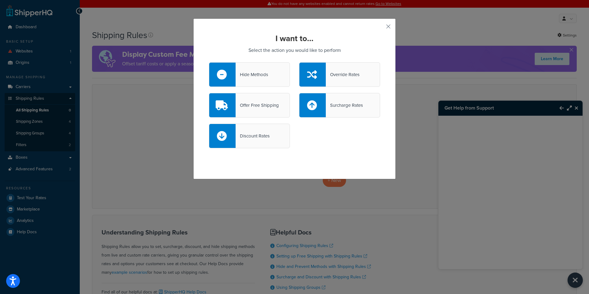
click at [342, 106] on div "Surcharge Rates" at bounding box center [344, 105] width 37 height 9
click at [0, 0] on input "Surcharge Rates" at bounding box center [0, 0] width 0 height 0
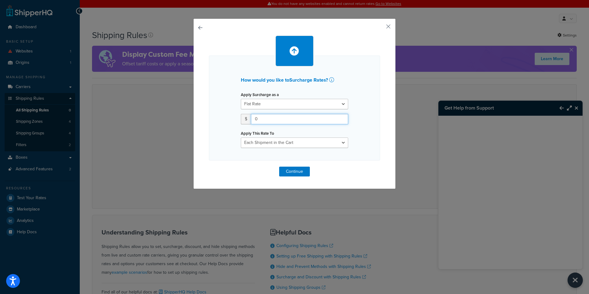
click at [283, 122] on input "0" at bounding box center [299, 119] width 97 height 10
drag, startPoint x: 287, startPoint y: 120, endPoint x: 222, endPoint y: 116, distance: 64.9
click at [222, 116] on div "How would you like to Surcharge Rates ? Apply Surcharge as a Flat Rate Percenta…" at bounding box center [294, 108] width 171 height 105
type input ".98"
click at [376, 130] on div "How would you like to Surcharge Rates ? Apply Surcharge as a Flat Rate Percenta…" at bounding box center [294, 108] width 171 height 105
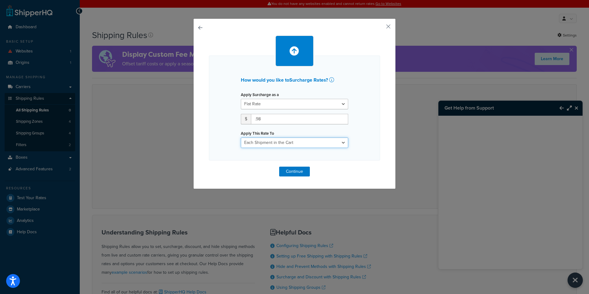
click at [293, 144] on select "Each Shipment in the Cart Each Shipping Group in the Cart Each Item within a Sh…" at bounding box center [294, 143] width 107 height 10
click at [241, 138] on select "Each Shipment in the Cart Each Shipping Group in the Cart Each Item within a Sh…" at bounding box center [294, 143] width 107 height 10
click at [292, 172] on button "Continue" at bounding box center [294, 172] width 31 height 10
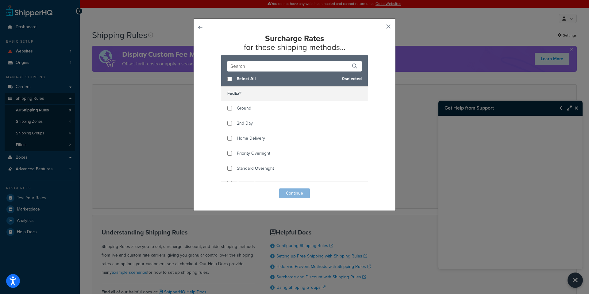
click at [237, 77] on span "Select All" at bounding box center [287, 79] width 100 height 9
checkbox input "true"
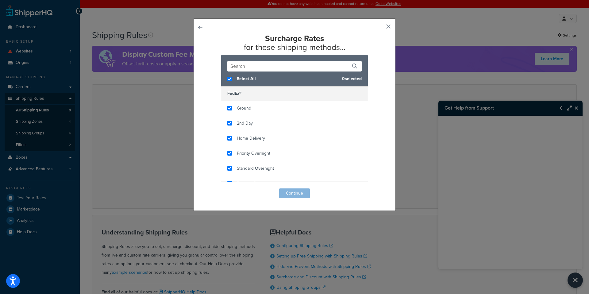
checkbox input "true"
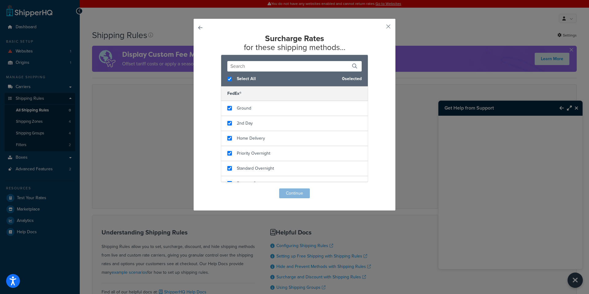
checkbox input "true"
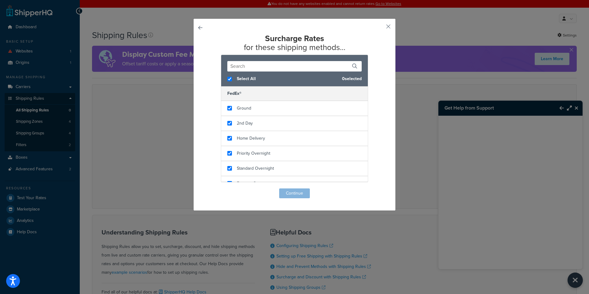
checkbox input "true"
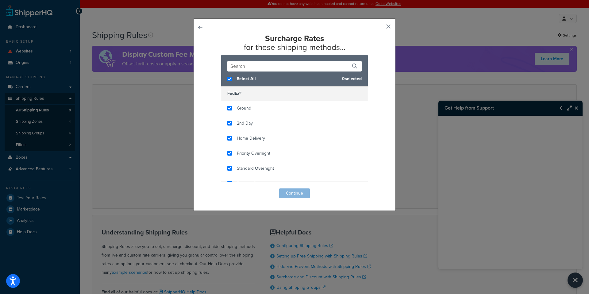
checkbox input "true"
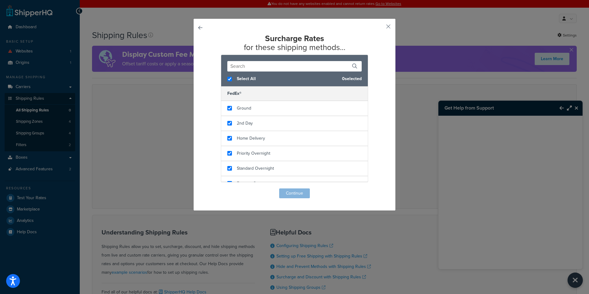
checkbox input "true"
click at [304, 192] on button "Continue" at bounding box center [294, 193] width 31 height 10
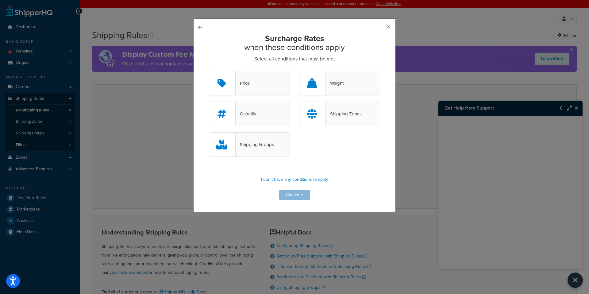
click at [307, 160] on div "Shipping Groups" at bounding box center [294, 147] width 180 height 31
click at [294, 180] on p "I don't have any conditions to apply" at bounding box center [294, 179] width 171 height 9
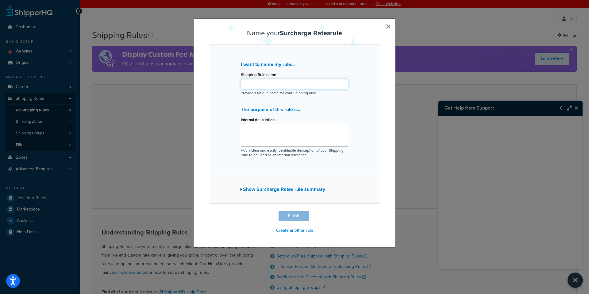
click at [266, 83] on input "Shipping Rule name *" at bounding box center [294, 84] width 107 height 10
type input "("
type input "98 Cent Flat Fee Plus 67 Cents Per Item Fee"
click at [295, 216] on button "Finish" at bounding box center [294, 216] width 31 height 10
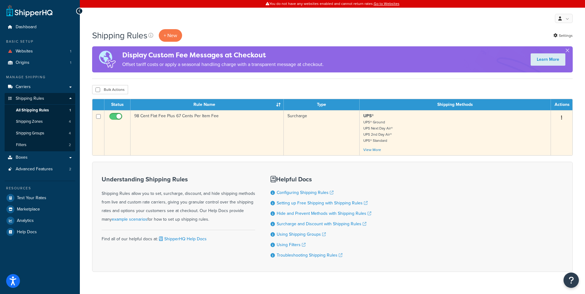
click at [209, 118] on td "98 Cent Flat Fee Plus 67 Cents Per Item Fee" at bounding box center [206, 132] width 153 height 45
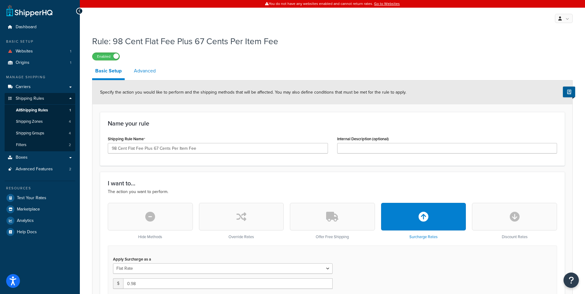
click at [152, 74] on link "Advanced" at bounding box center [145, 71] width 28 height 15
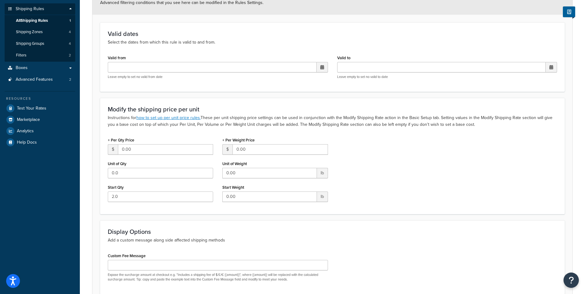
scroll to position [112, 0]
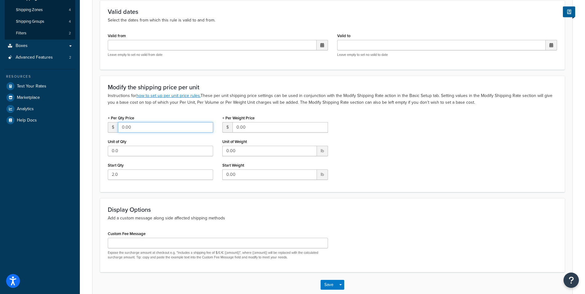
click at [144, 122] on input "0.00" at bounding box center [165, 127] width 95 height 10
click at [160, 129] on input "0.00" at bounding box center [165, 127] width 95 height 10
type input "0.67"
click at [177, 114] on div "+ Per Qty Price $ 0.67" at bounding box center [160, 123] width 105 height 19
drag, startPoint x: 140, startPoint y: 175, endPoint x: 93, endPoint y: 170, distance: 46.9
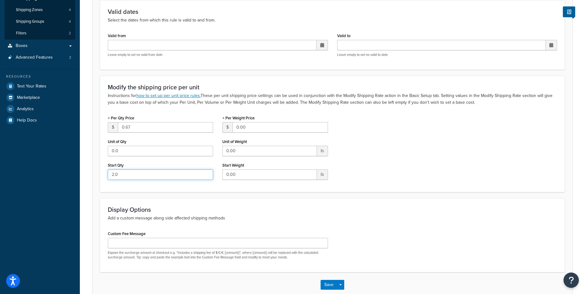
click at [93, 170] on form "Advanced filtering conditions that you see here can be modified in the Rules Se…" at bounding box center [332, 133] width 480 height 328
type input "1"
click at [144, 183] on div "+ Per Qty Price $ 0.67 Unit of Qty 0.0 Start Qty 1" at bounding box center [160, 149] width 114 height 71
click at [328, 284] on button "Save" at bounding box center [328, 285] width 17 height 10
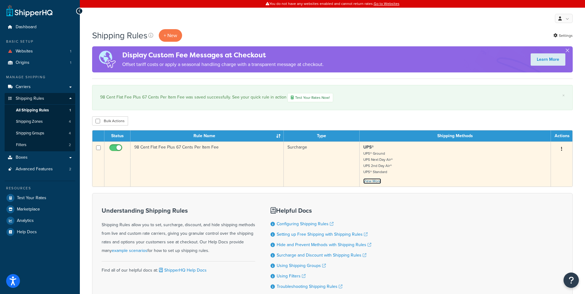
click at [376, 182] on link "View More" at bounding box center [372, 181] width 18 height 6
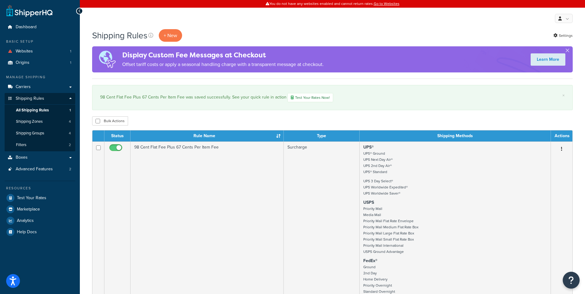
click at [574, 282] on button "Open Resource Center" at bounding box center [571, 280] width 17 height 17
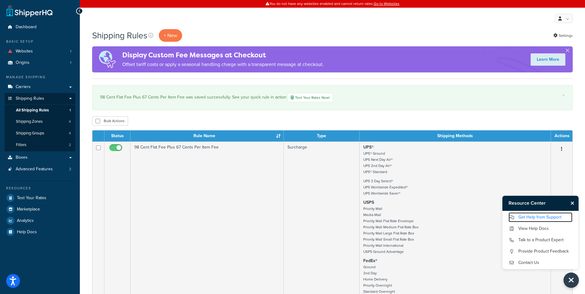
click at [537, 218] on link "Get Help from Support" at bounding box center [540, 217] width 64 height 10
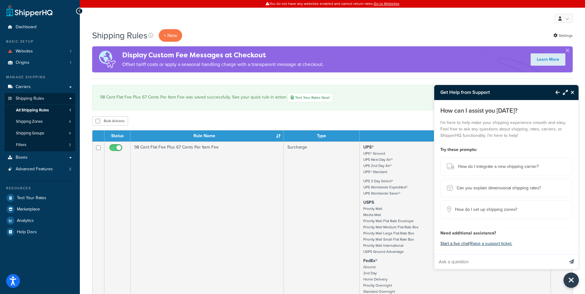
click at [456, 244] on button "Start a live chat" at bounding box center [454, 243] width 29 height 9
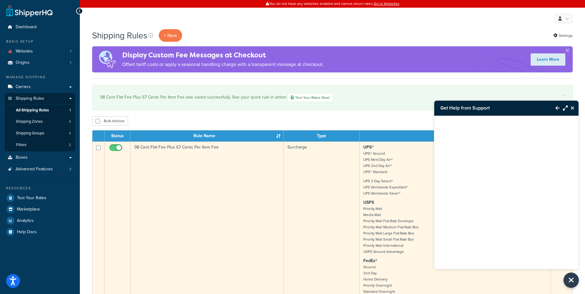
click at [200, 180] on td "98 Cent Flat Fee Plus 67 Cents Per Item Fee" at bounding box center [206, 235] width 153 height 189
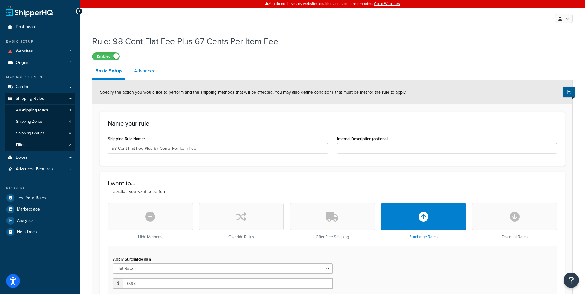
click at [138, 67] on link "Advanced" at bounding box center [145, 71] width 28 height 15
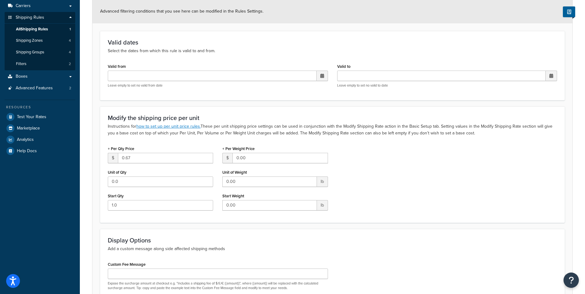
scroll to position [89, 0]
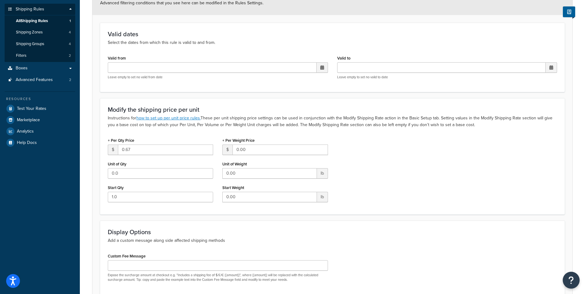
click at [571, 281] on icon "Open Resource Center" at bounding box center [571, 280] width 6 height 9
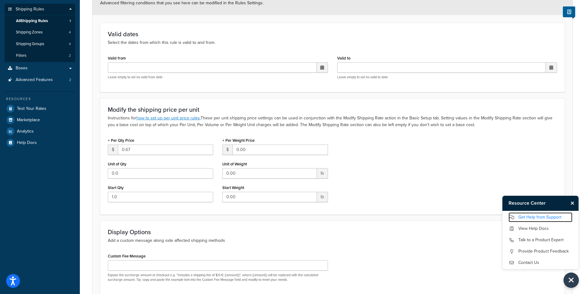
click at [534, 216] on link "Get Help from Support" at bounding box center [540, 217] width 64 height 10
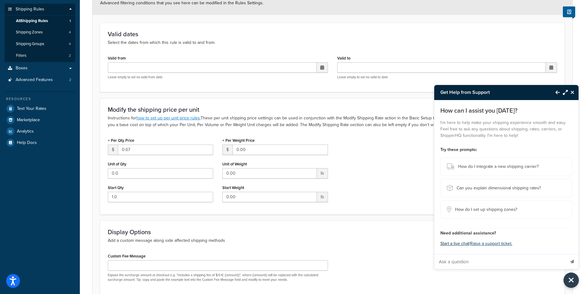
click at [454, 244] on button "Start a live chat" at bounding box center [454, 243] width 29 height 9
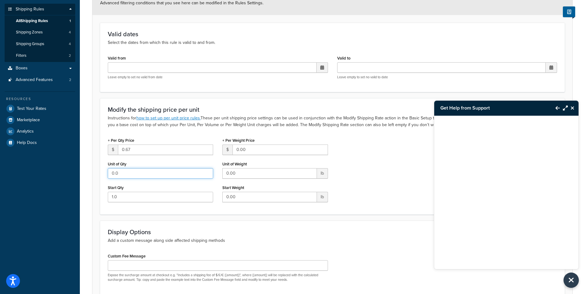
click at [125, 174] on input "0.0" at bounding box center [160, 173] width 105 height 10
drag, startPoint x: 126, startPoint y: 174, endPoint x: 78, endPoint y: 167, distance: 49.4
click at [78, 167] on div "Dashboard Basic Setup Websites 1 Origins 1 Manage Shipping Carriers Carriers Al…" at bounding box center [292, 131] width 585 height 440
type input "1"
click at [128, 183] on div "+ Per Qty Price $ 0.67 Unit of Qty 1 Start Qty 1.0" at bounding box center [160, 171] width 114 height 71
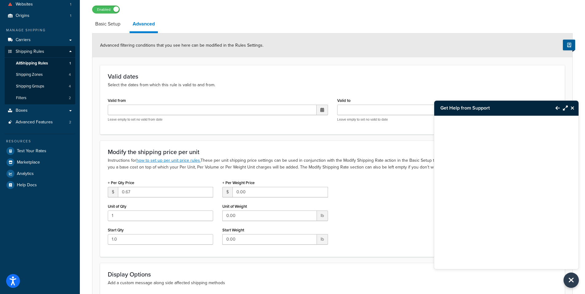
scroll to position [0, 0]
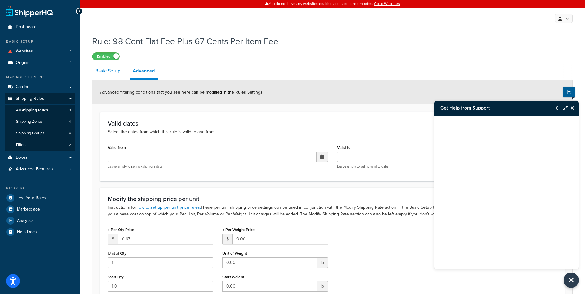
click at [115, 74] on link "Basic Setup" at bounding box center [107, 71] width 31 height 15
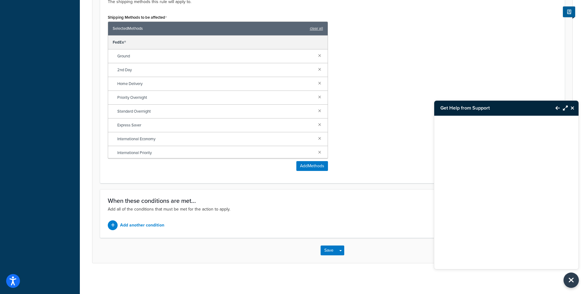
scroll to position [359, 0]
click at [329, 250] on button "Save" at bounding box center [328, 251] width 17 height 10
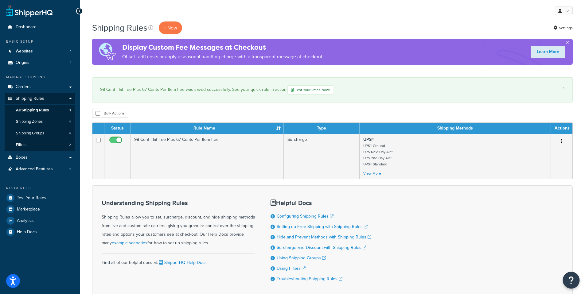
click at [570, 281] on icon "Open Resource Center" at bounding box center [571, 280] width 6 height 9
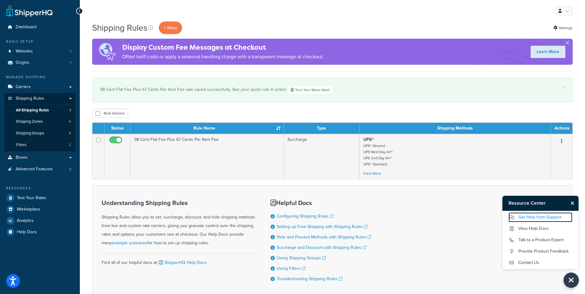
click at [525, 218] on link "Get Help from Support" at bounding box center [540, 217] width 64 height 10
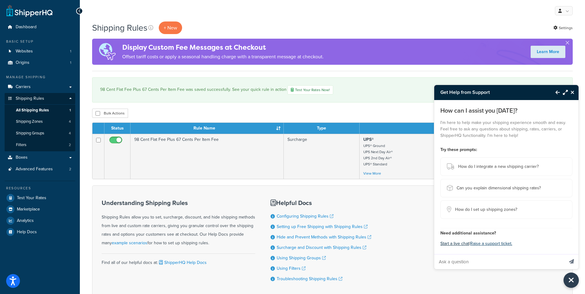
click at [455, 245] on button "Start a live chat" at bounding box center [454, 243] width 29 height 9
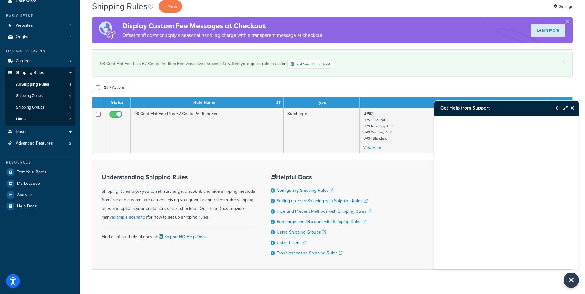
scroll to position [41, 0]
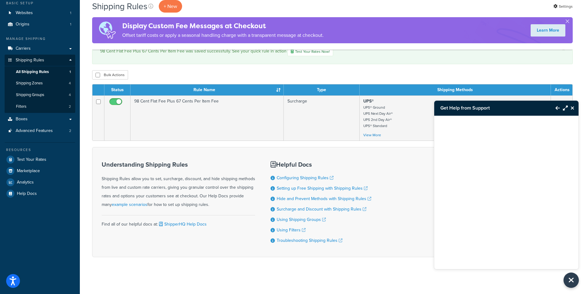
click at [570, 108] on icon "Close Resource Center" at bounding box center [572, 108] width 4 height 5
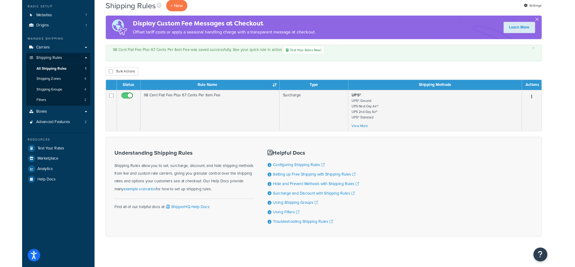
scroll to position [0, 0]
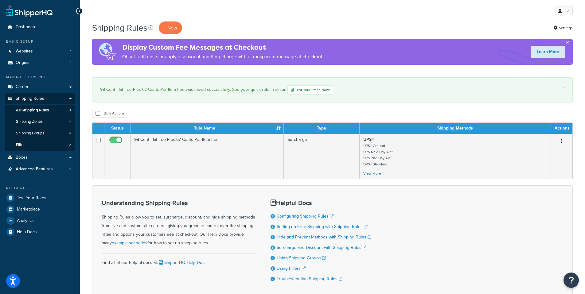
click at [88, 185] on div "Shipping Rules + New Settings Display Custom Fee Messages at Checkout Offset ta…" at bounding box center [332, 169] width 505 height 296
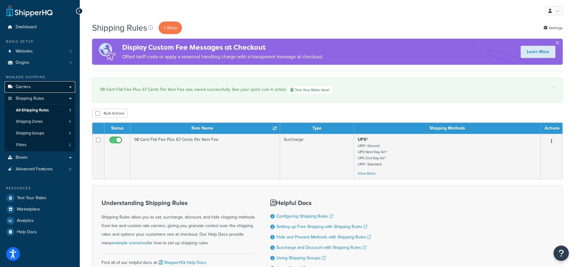
click at [39, 88] on link "Carriers" at bounding box center [40, 86] width 71 height 11
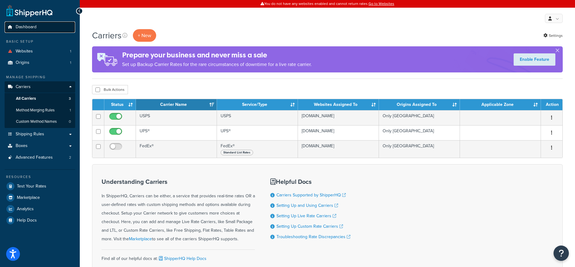
click at [36, 29] on span "Dashboard" at bounding box center [26, 27] width 21 height 5
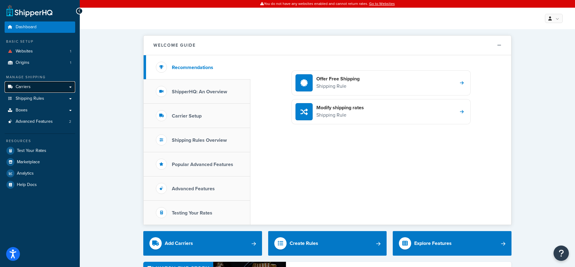
click at [51, 87] on link "Carriers" at bounding box center [40, 86] width 71 height 11
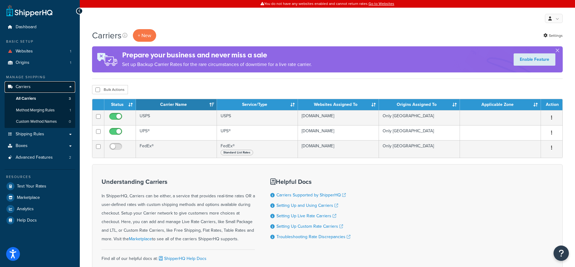
click at [59, 88] on link "Carriers" at bounding box center [40, 86] width 71 height 11
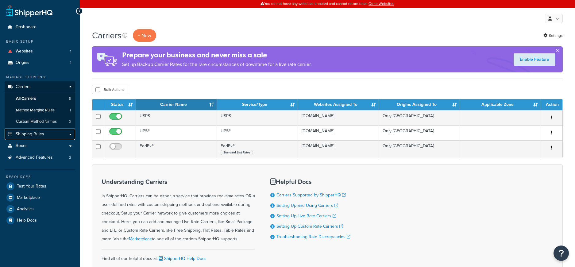
click at [42, 132] on span "Shipping Rules" at bounding box center [30, 134] width 29 height 5
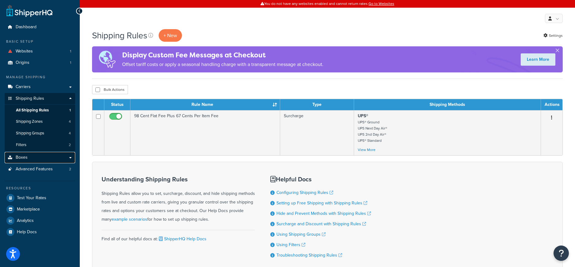
click at [62, 158] on link "Boxes" at bounding box center [40, 157] width 71 height 11
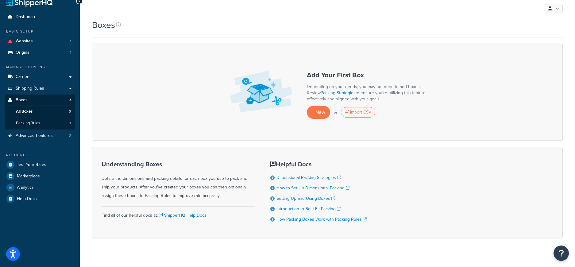
scroll to position [18, 0]
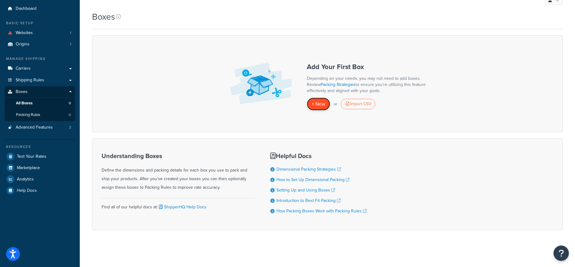
click at [321, 102] on span "+ New" at bounding box center [319, 103] width 14 height 7
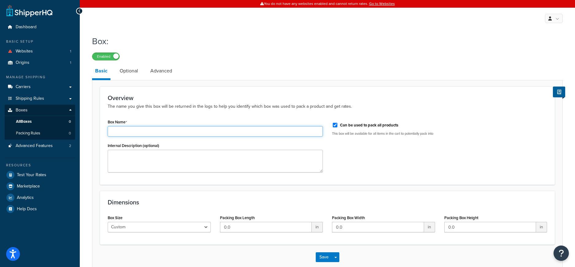
click at [138, 134] on input "Box Name" at bounding box center [215, 131] width 215 height 10
type input "Metal Wall Sign Box"
click at [138, 167] on textarea "Internal Description (optional)" at bounding box center [215, 161] width 215 height 23
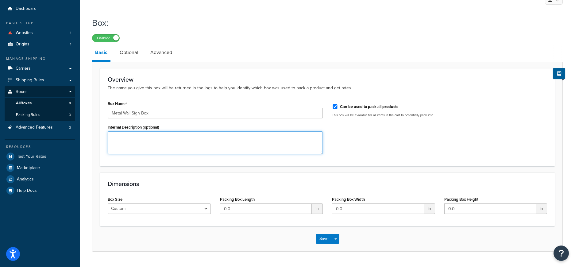
scroll to position [34, 0]
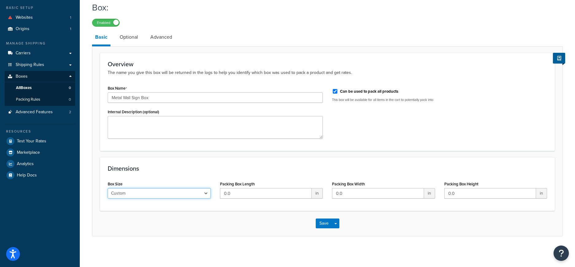
click at [203, 193] on select "Custom USPS Small Flat Box USPS Medium Flat Box USPS Large Flat Box USPS Flat E…" at bounding box center [159, 193] width 103 height 10
click at [273, 194] on input "0.0" at bounding box center [266, 193] width 92 height 10
drag, startPoint x: 275, startPoint y: 194, endPoint x: 162, endPoint y: 194, distance: 113.0
click at [162, 194] on div "Box Size Custom USPS Small Flat Box USPS Medium Flat Box USPS Large Flat Box US…" at bounding box center [327, 192] width 449 height 24
type input "33"
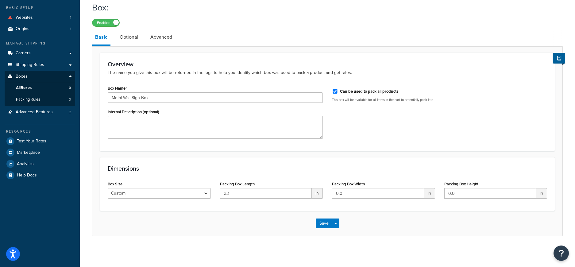
click at [379, 176] on div "Dimensions Box Size Custom USPS Small Flat Box USPS Medium Flat Box USPS Large …" at bounding box center [327, 184] width 455 height 54
click at [380, 196] on input "0.0" at bounding box center [378, 193] width 92 height 10
drag, startPoint x: 380, startPoint y: 196, endPoint x: 299, endPoint y: 196, distance: 81.6
click at [299, 196] on div "Box Size Custom USPS Small Flat Box USPS Medium Flat Box USPS Large Flat Box US…" at bounding box center [327, 192] width 449 height 24
type input "8.5"
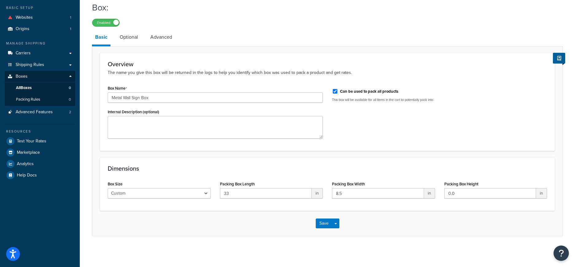
drag, startPoint x: 353, startPoint y: 167, endPoint x: 441, endPoint y: 185, distance: 90.5
click at [353, 167] on h3 "Dimensions" at bounding box center [328, 168] width 440 height 7
drag, startPoint x: 490, startPoint y: 195, endPoint x: 429, endPoint y: 195, distance: 61.4
click at [429, 195] on div "Box Size Custom USPS Small Flat Box USPS Medium Flat Box USPS Large Flat Box US…" at bounding box center [327, 192] width 449 height 24
type input "5"
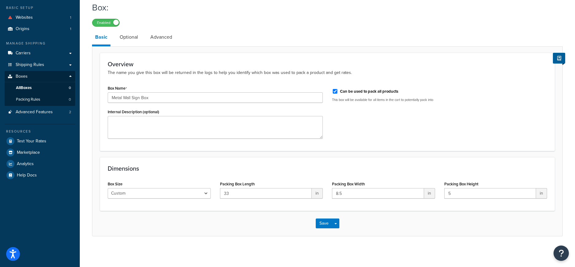
drag, startPoint x: 432, startPoint y: 172, endPoint x: 427, endPoint y: 176, distance: 6.8
click at [432, 172] on div "Dimensions Box Size Custom USPS Small Flat Box USPS Medium Flat Box USPS Large …" at bounding box center [327, 184] width 455 height 54
click at [321, 224] on button "Save" at bounding box center [324, 224] width 17 height 10
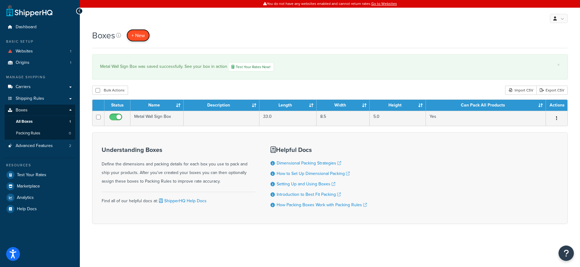
click at [143, 39] on link "+ New" at bounding box center [137, 35] width 23 height 13
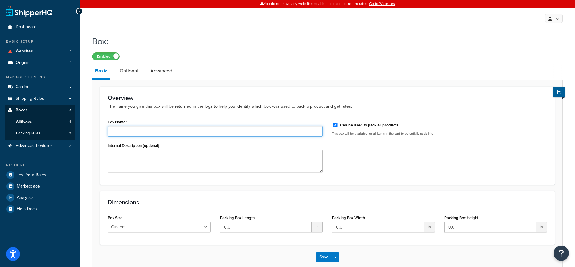
click at [133, 132] on input "Box Name" at bounding box center [215, 131] width 215 height 10
type input "Waste Basket Box"
click at [265, 227] on input "0.0" at bounding box center [266, 227] width 92 height 10
drag, startPoint x: 245, startPoint y: 227, endPoint x: 186, endPoint y: 224, distance: 59.6
click at [186, 224] on div "Box Size Custom USPS Small Flat Box USPS Medium Flat Box USPS Large Flat Box US…" at bounding box center [327, 225] width 449 height 24
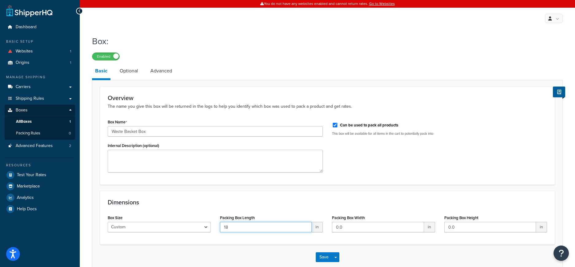
type input "18"
click at [329, 196] on div "Dimensions Box Size Custom USPS Small Flat Box USPS Medium Flat Box USPS Large …" at bounding box center [327, 218] width 455 height 54
click at [392, 228] on input "0.0" at bounding box center [378, 227] width 92 height 10
drag, startPoint x: 396, startPoint y: 229, endPoint x: 276, endPoint y: 223, distance: 120.8
click at [276, 223] on div "Box Size Custom USPS Small Flat Box USPS Medium Flat Box USPS Large Flat Box US…" at bounding box center [327, 225] width 449 height 24
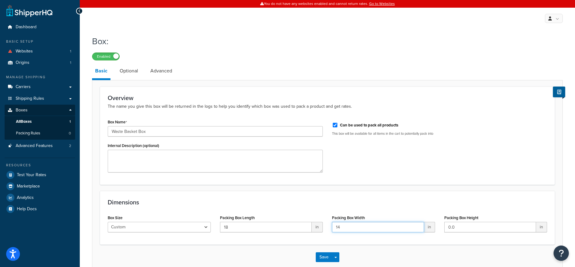
type input "14"
drag, startPoint x: 338, startPoint y: 206, endPoint x: 461, endPoint y: 213, distance: 122.7
click at [338, 206] on h3 "Dimensions" at bounding box center [328, 202] width 440 height 7
drag, startPoint x: 467, startPoint y: 229, endPoint x: 435, endPoint y: 227, distance: 31.4
click at [435, 227] on div "Box Size Custom USPS Small Flat Box USPS Medium Flat Box USPS Large Flat Box US…" at bounding box center [327, 225] width 449 height 24
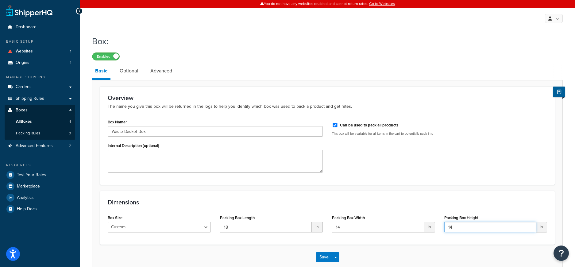
type input "14"
click at [442, 199] on div "Dimensions Box Size Custom USPS Small Flat Box USPS Medium Flat Box USPS Large …" at bounding box center [327, 218] width 455 height 54
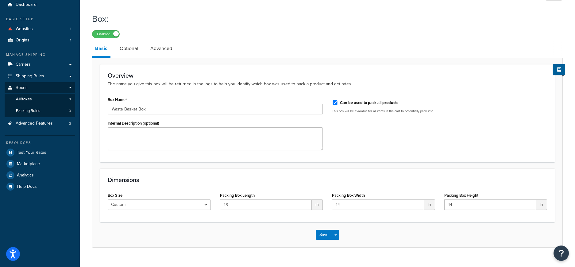
scroll to position [34, 0]
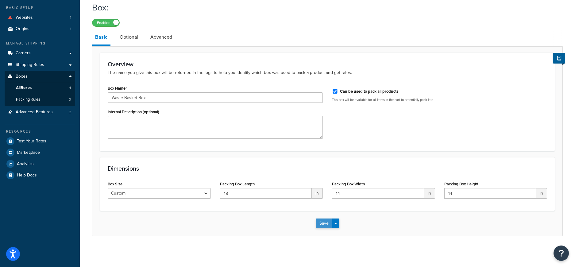
click at [323, 223] on button "Save" at bounding box center [324, 224] width 17 height 10
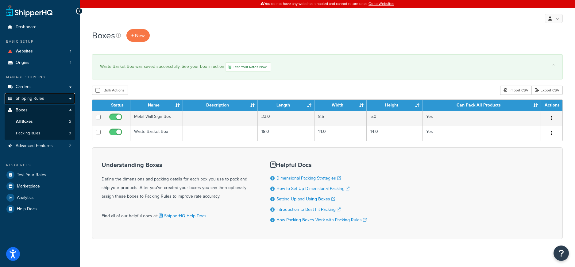
click at [32, 98] on span "Shipping Rules" at bounding box center [30, 98] width 29 height 5
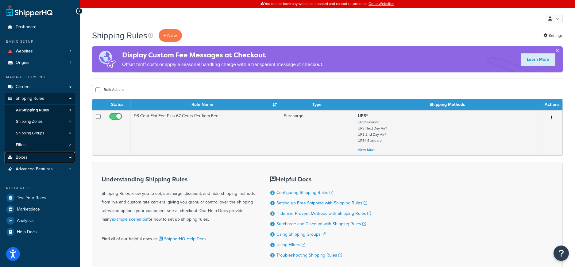
click at [27, 157] on link "Boxes" at bounding box center [40, 157] width 71 height 11
